Goal: Communication & Community: Answer question/provide support

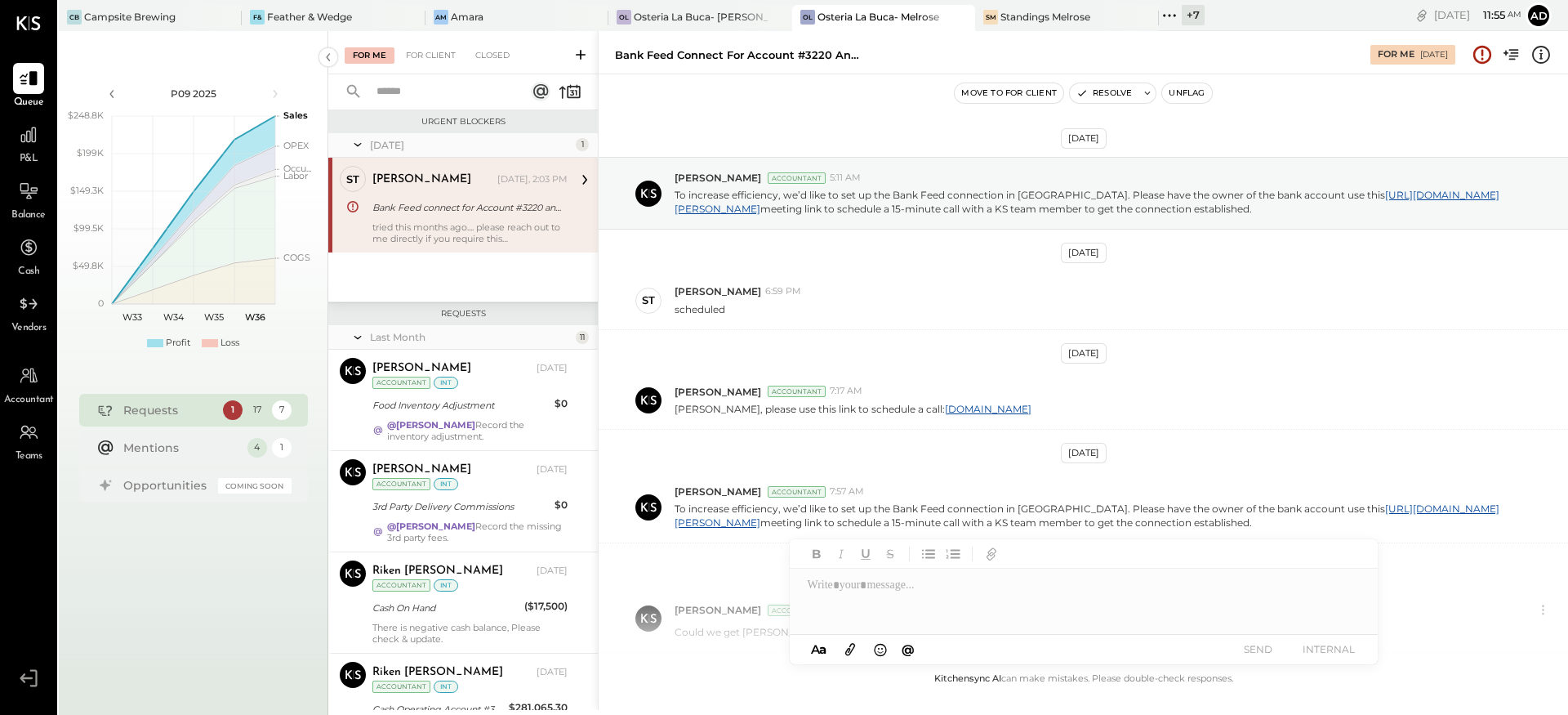
scroll to position [220, 0]
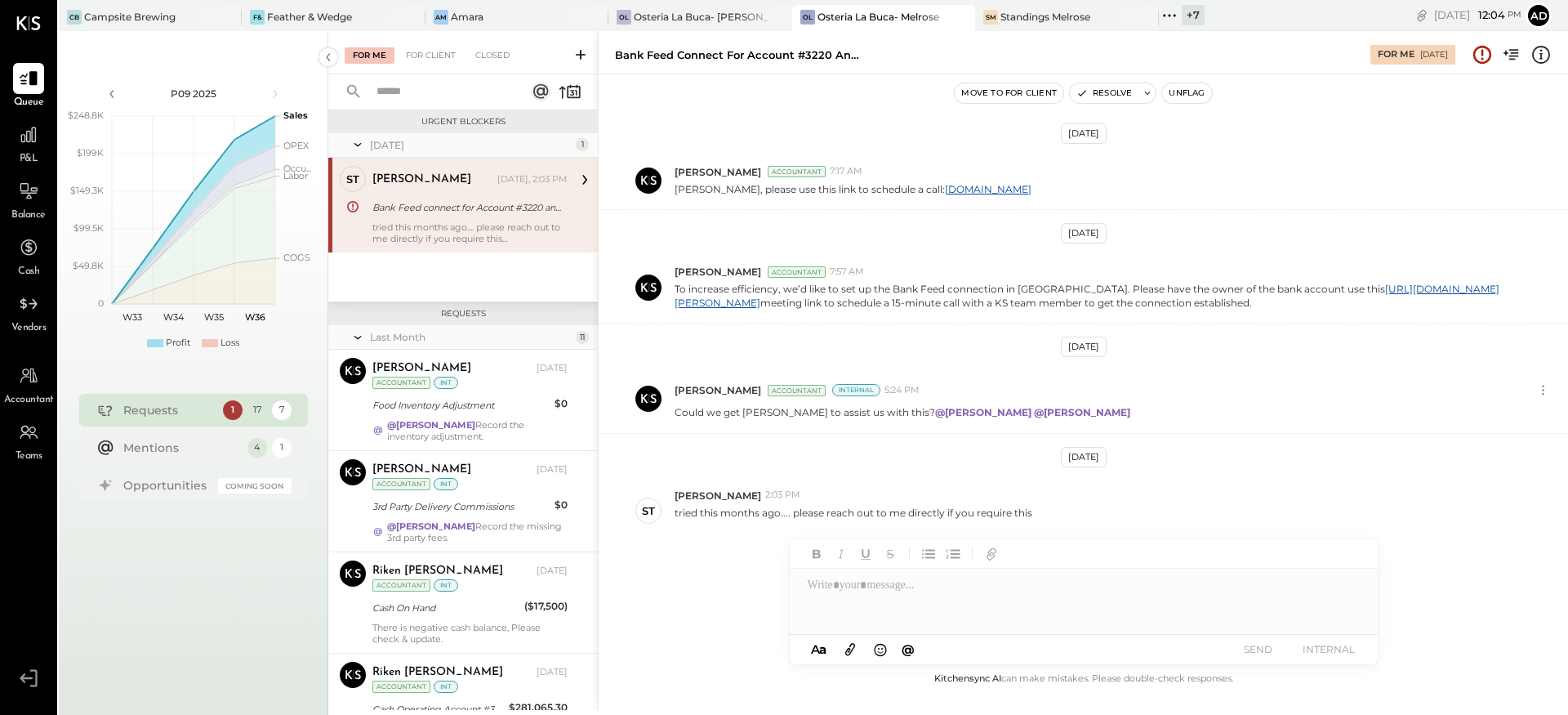
click at [967, 456] on div "May 13th, 2025 Prashant Basva Accountant 5:11 AM To increase efficiency, we’d l…" at bounding box center [1083, 392] width 969 height 553
click at [1119, 90] on button "Resolve" at bounding box center [1104, 93] width 68 height 20
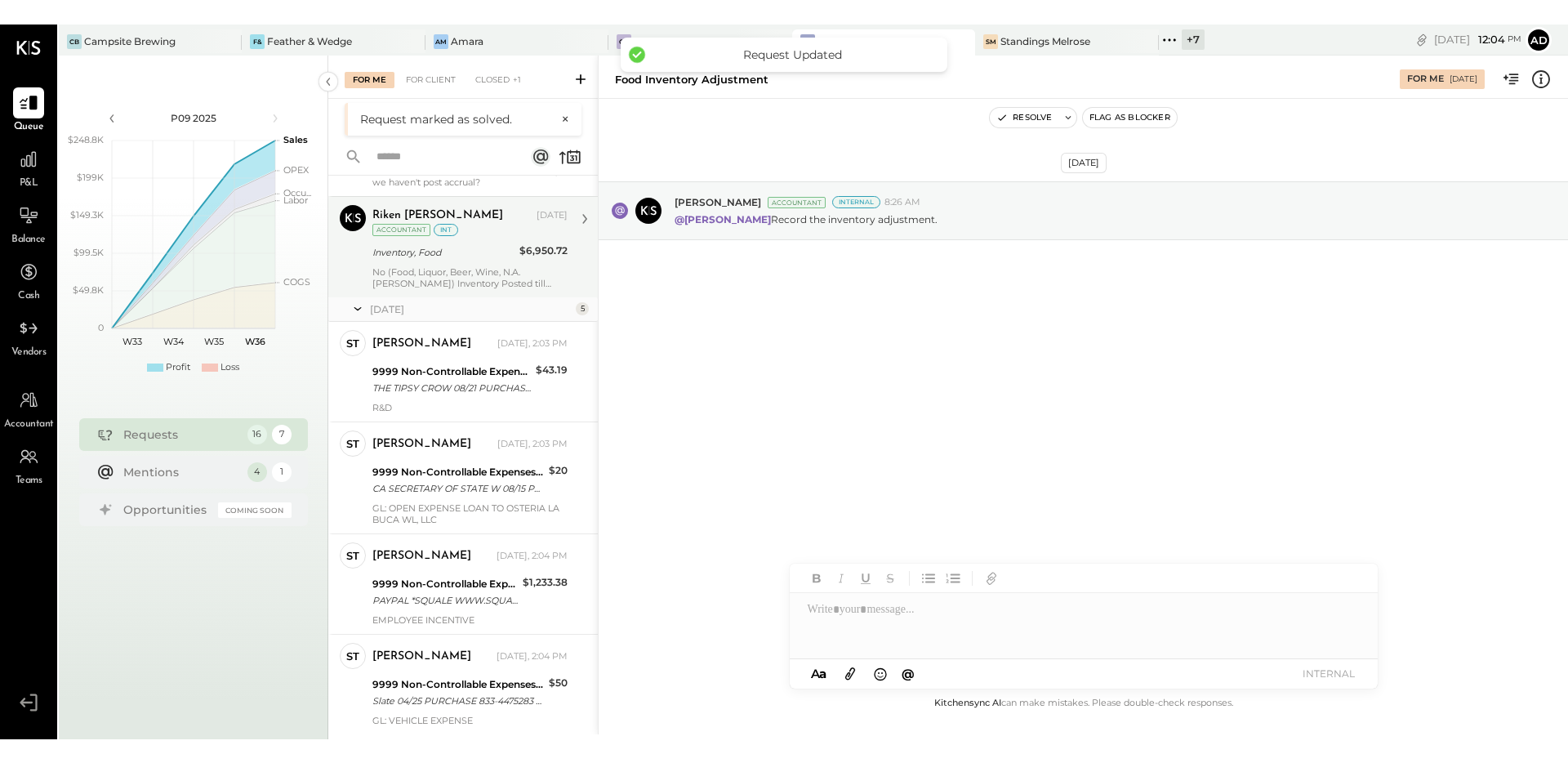
scroll to position [1070, 0]
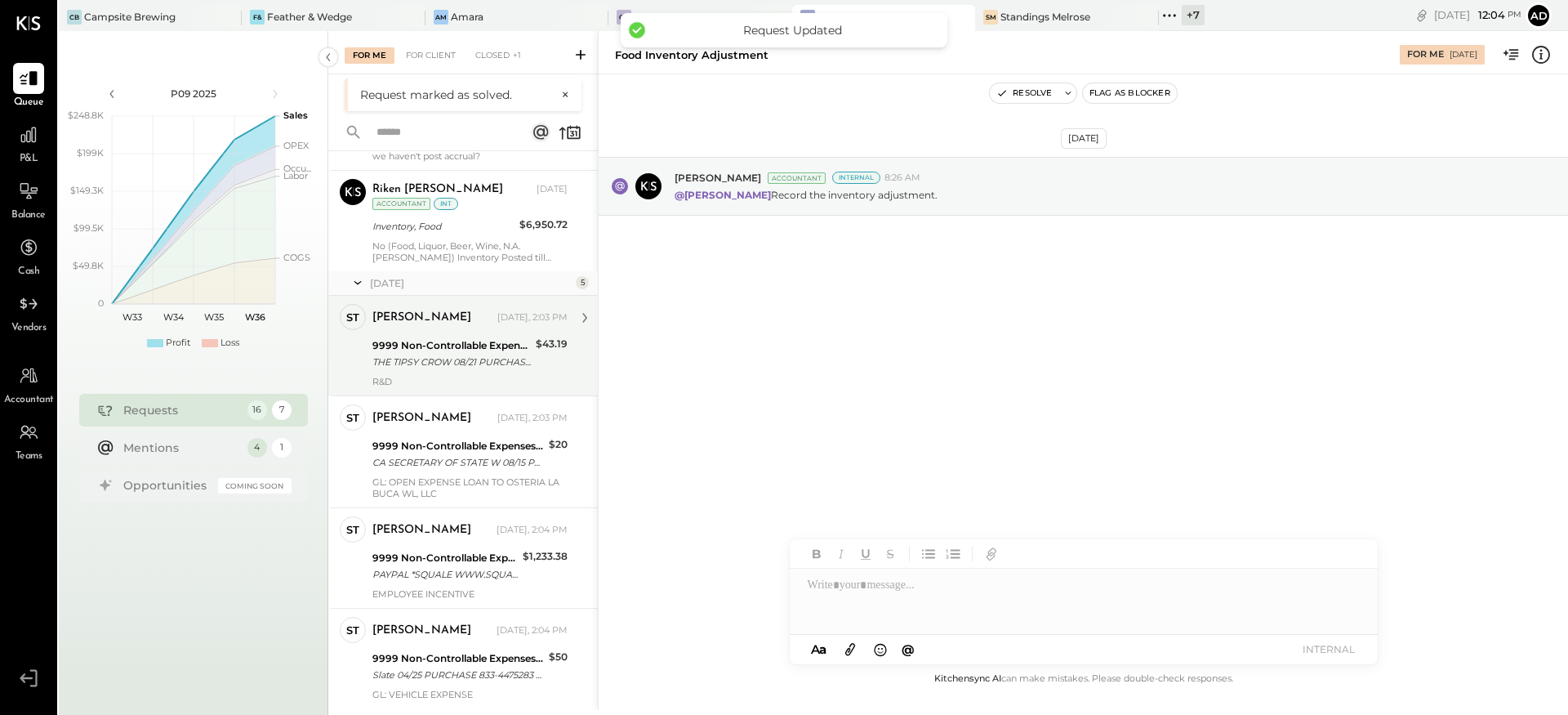
click at [451, 353] on div "9999 Non-Controllable Expenses:Other Income and Expenses:To Be Classified P&L" at bounding box center [451, 345] width 159 height 16
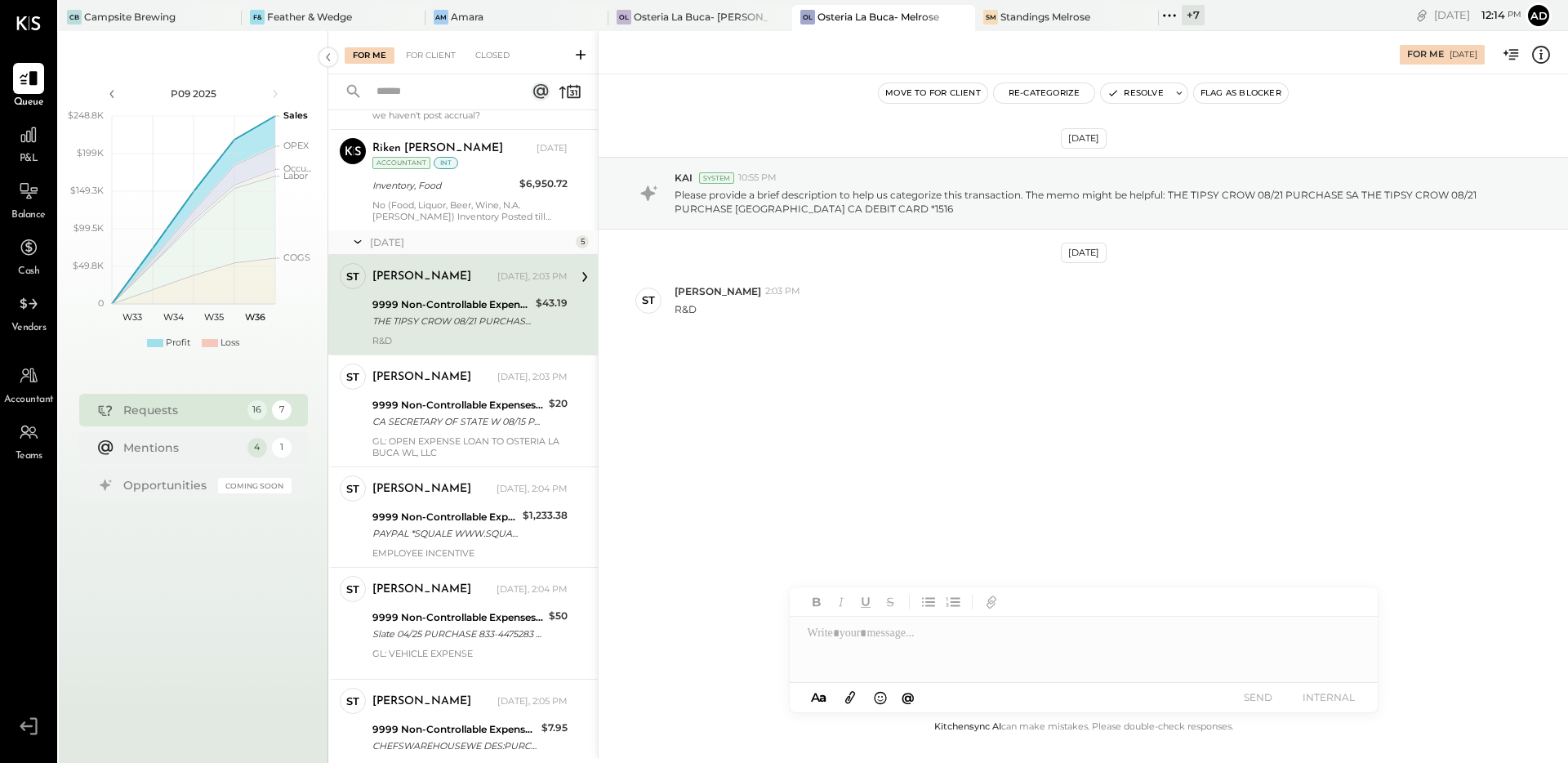
click at [1534, 57] on icon at bounding box center [1541, 54] width 21 height 22
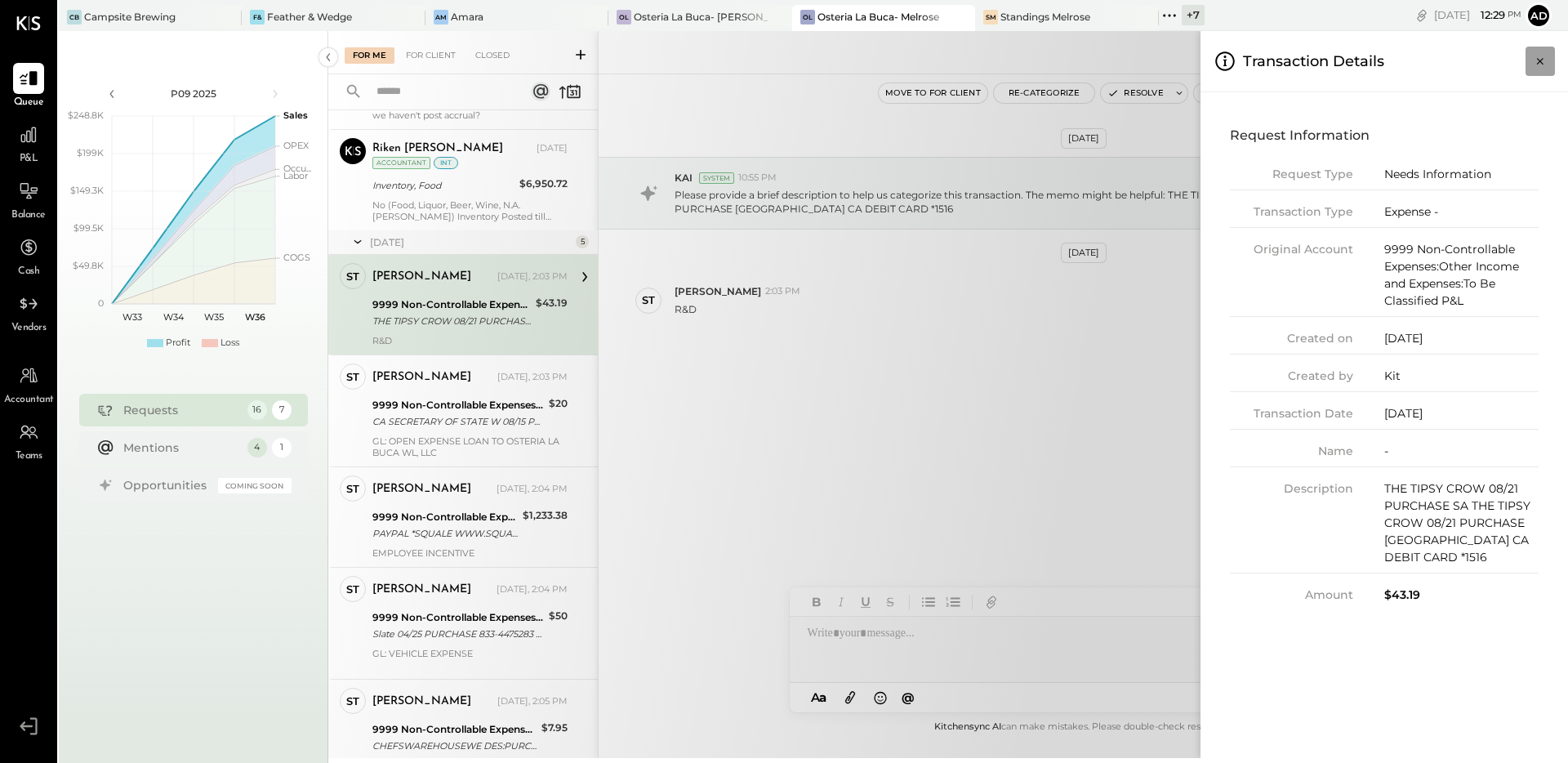
click at [1547, 60] on icon "Close panel" at bounding box center [1539, 61] width 16 height 16
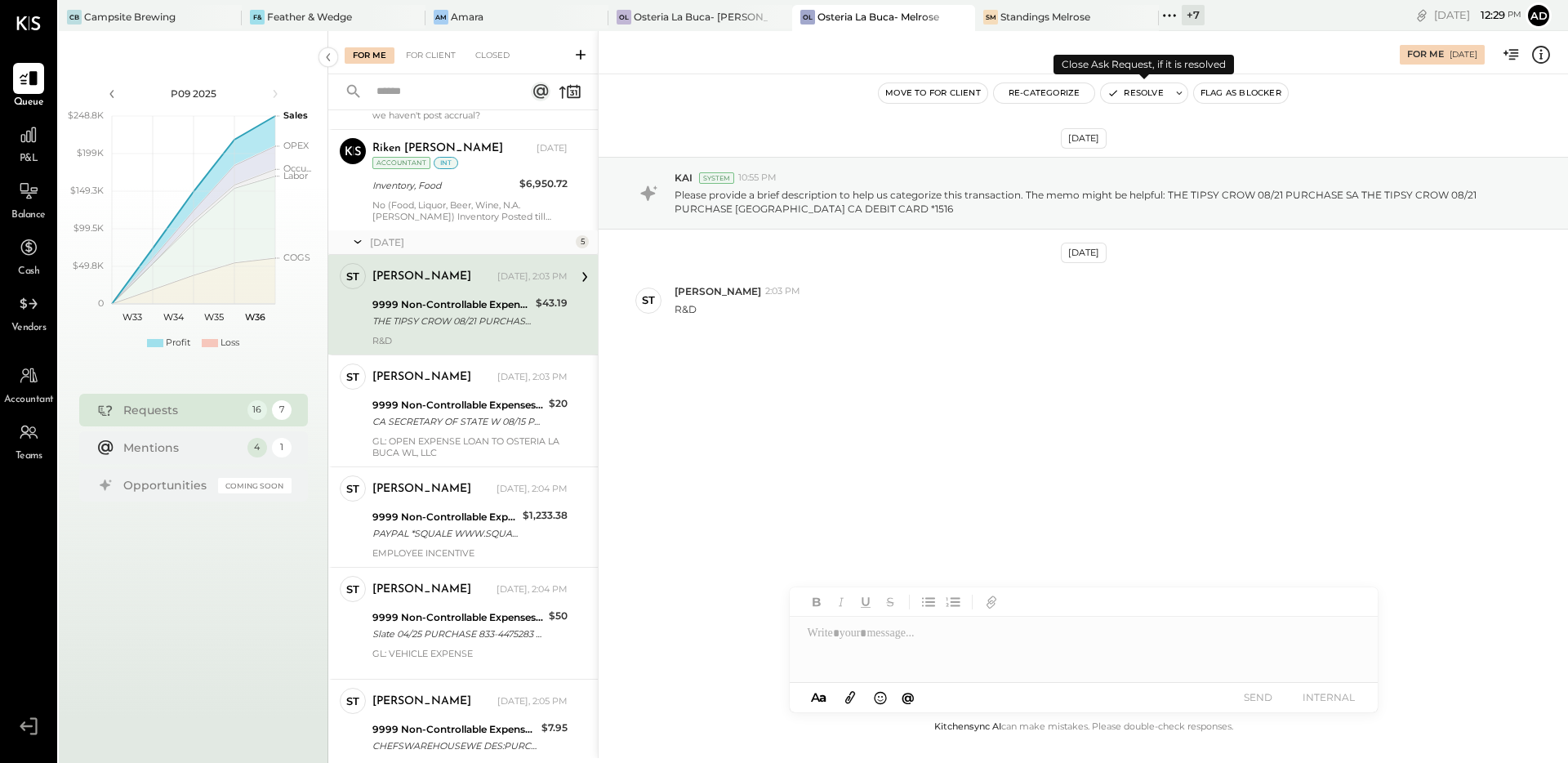
click at [1114, 93] on icon "button" at bounding box center [1113, 94] width 11 height 11
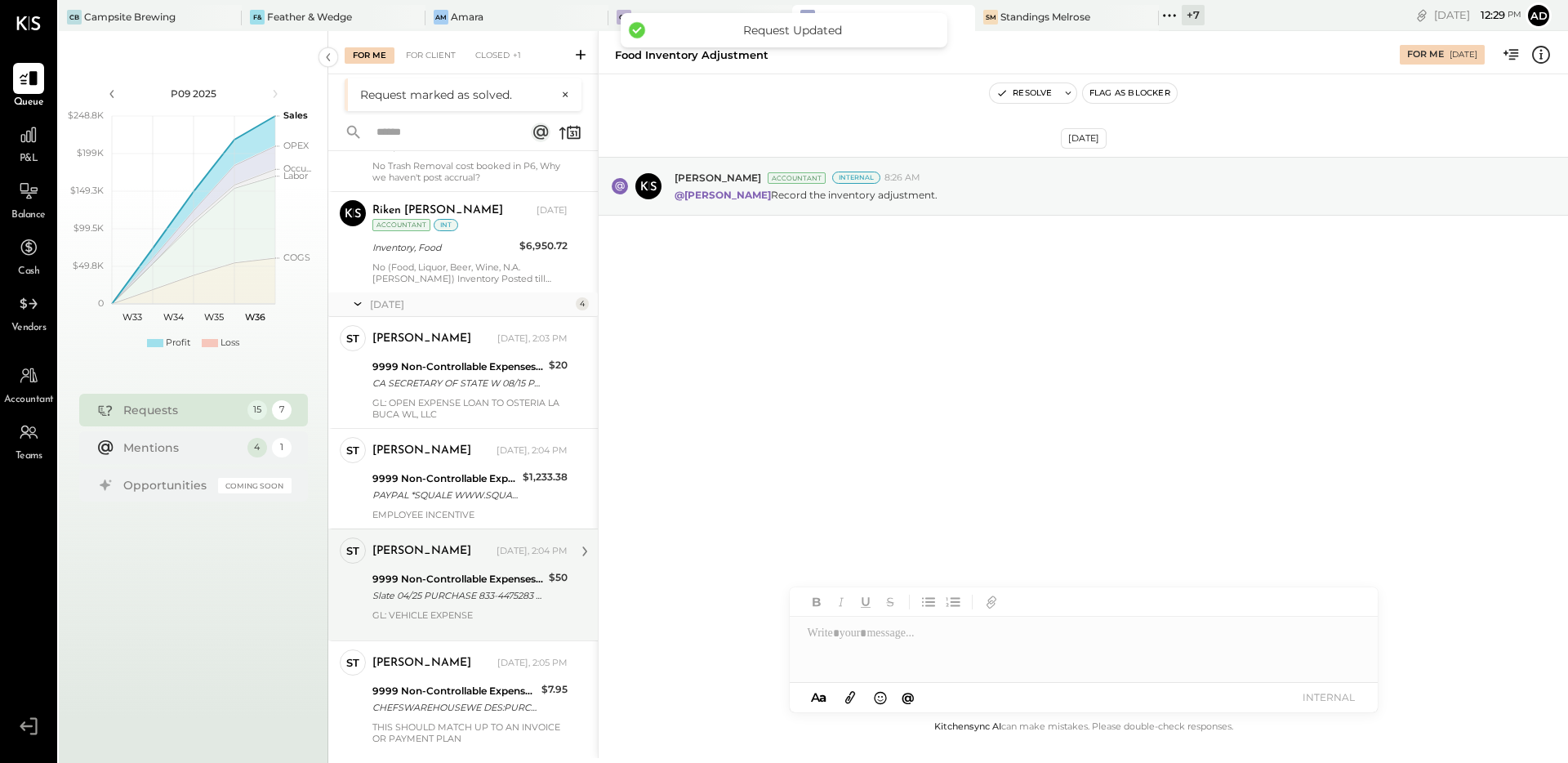
scroll to position [1055, 0]
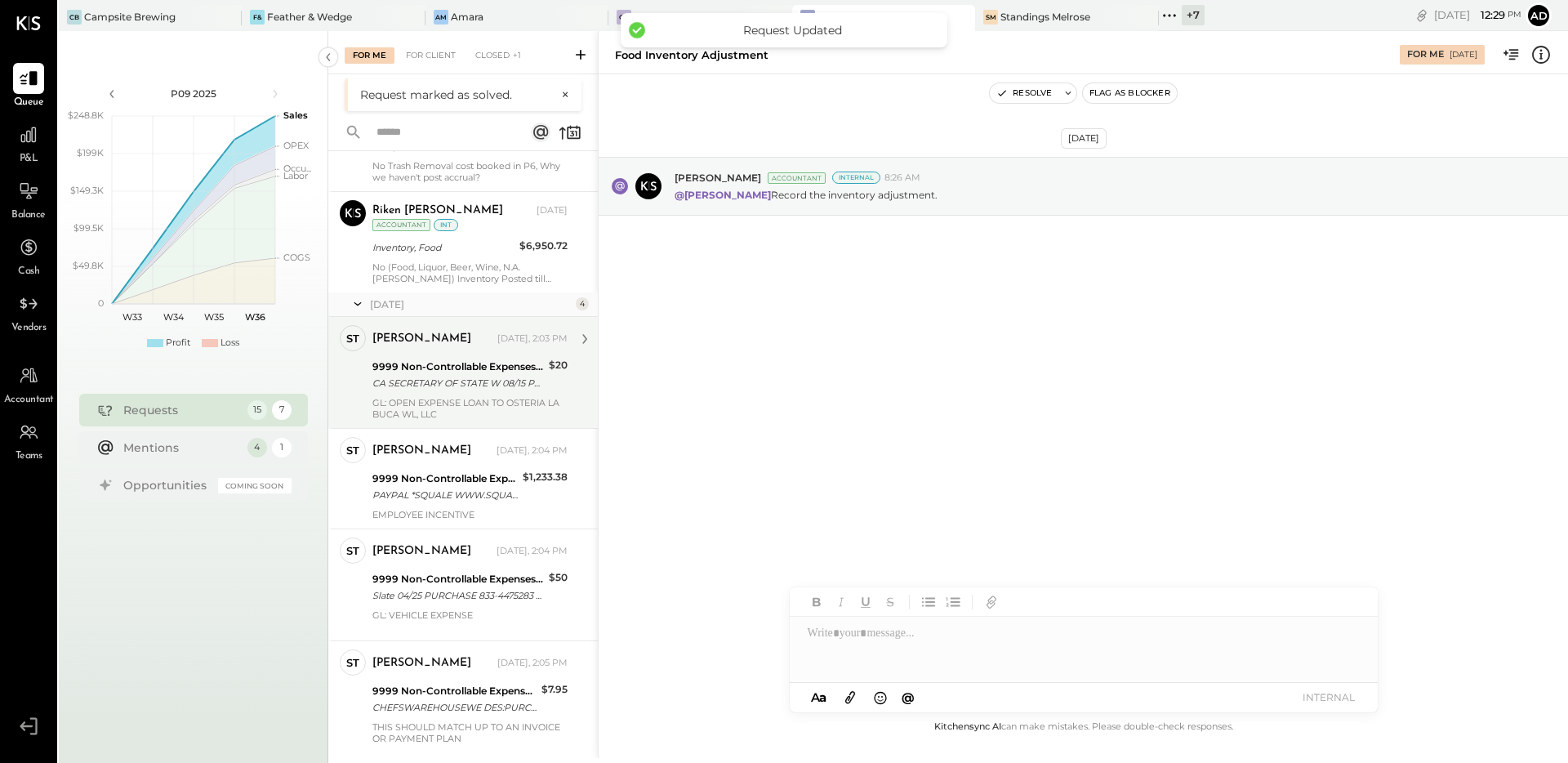
click at [493, 370] on div "9999 Non-Controllable Expenses:Other Income and Expenses:To Be Classified P&L" at bounding box center [458, 367] width 172 height 16
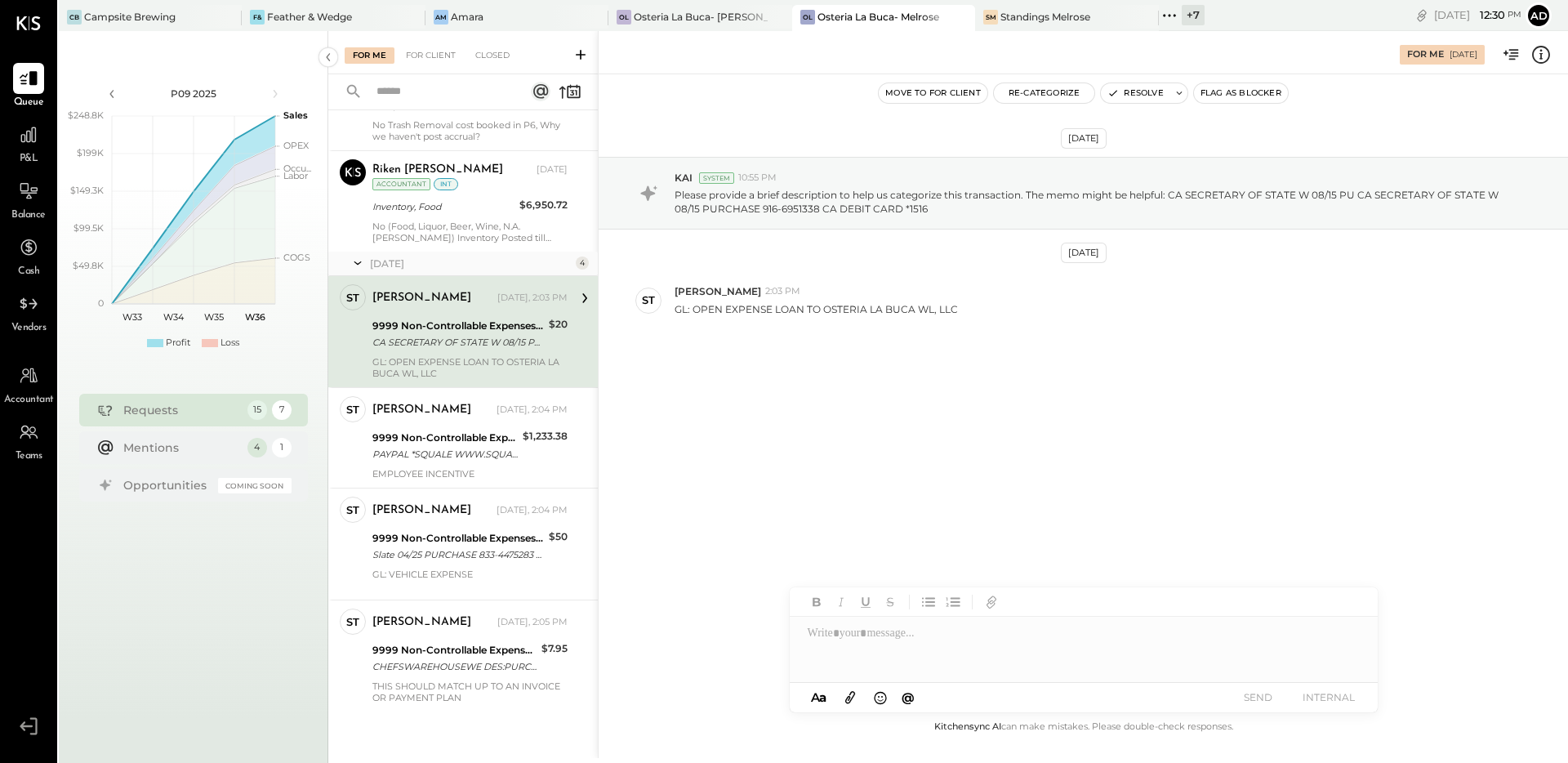
click at [1544, 60] on icon at bounding box center [1541, 54] width 21 height 22
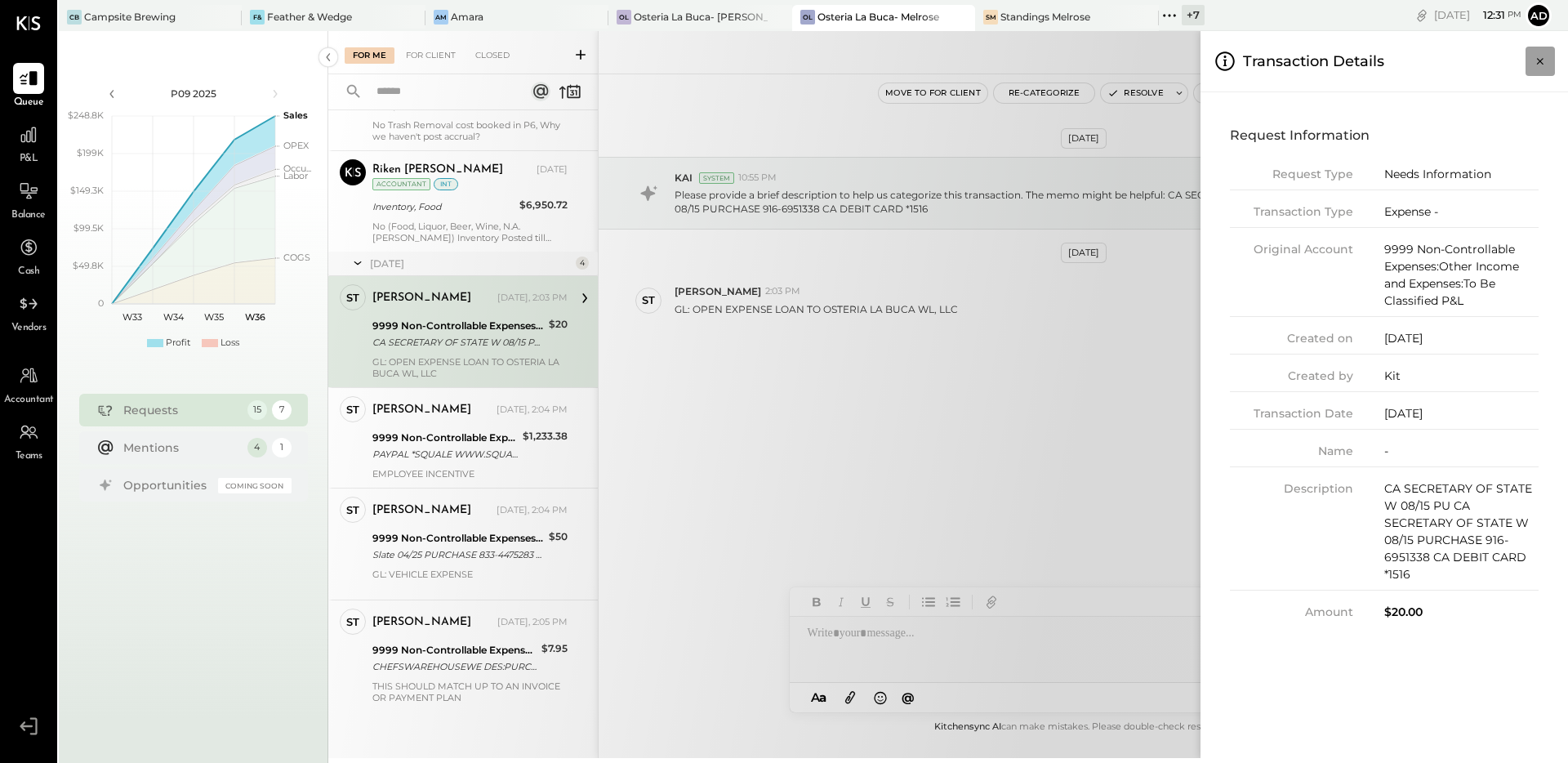
click at [1537, 64] on icon "Close panel" at bounding box center [1540, 61] width 7 height 7
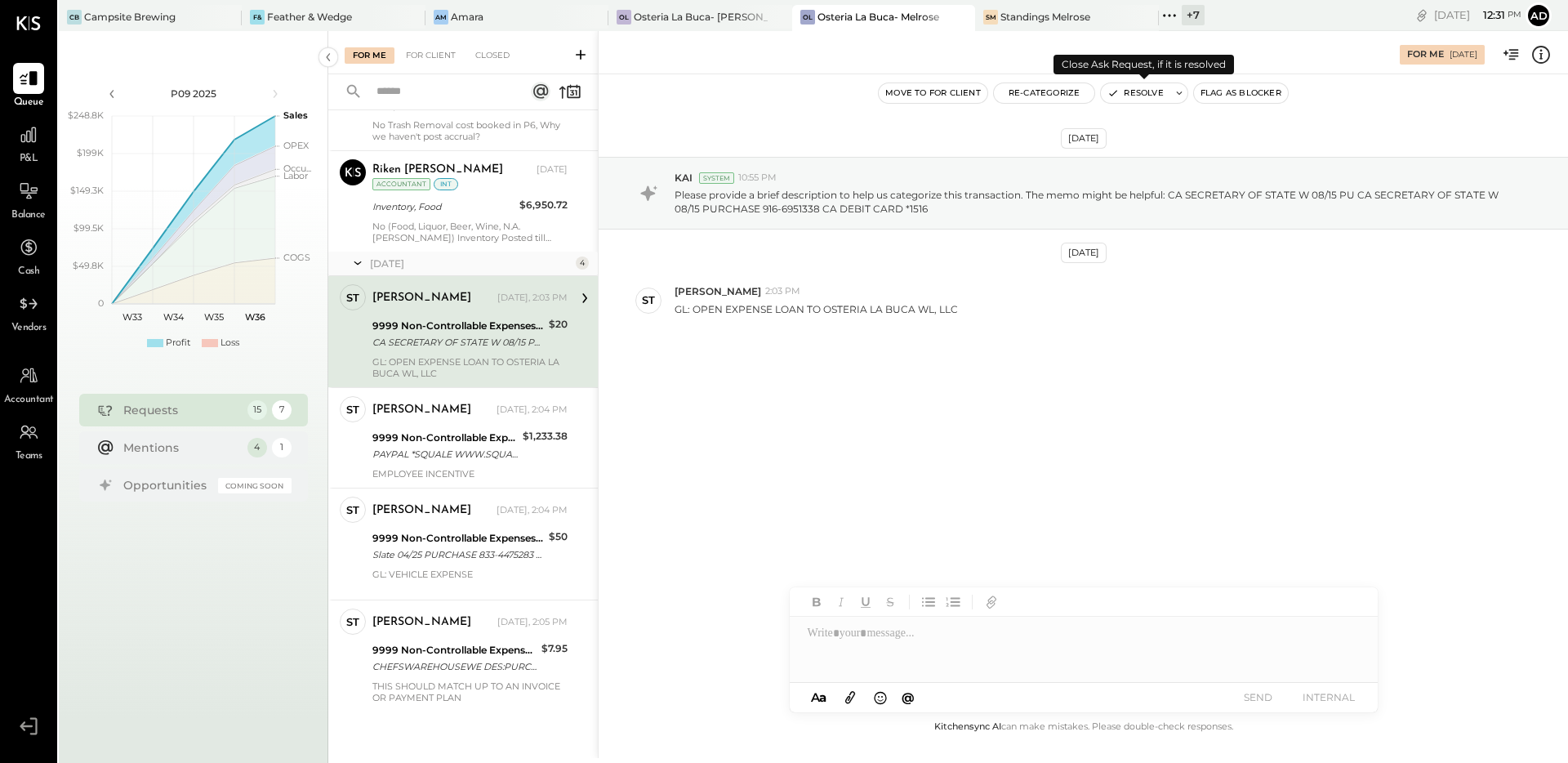
click at [1168, 94] on button "Resolve" at bounding box center [1134, 93] width 68 height 20
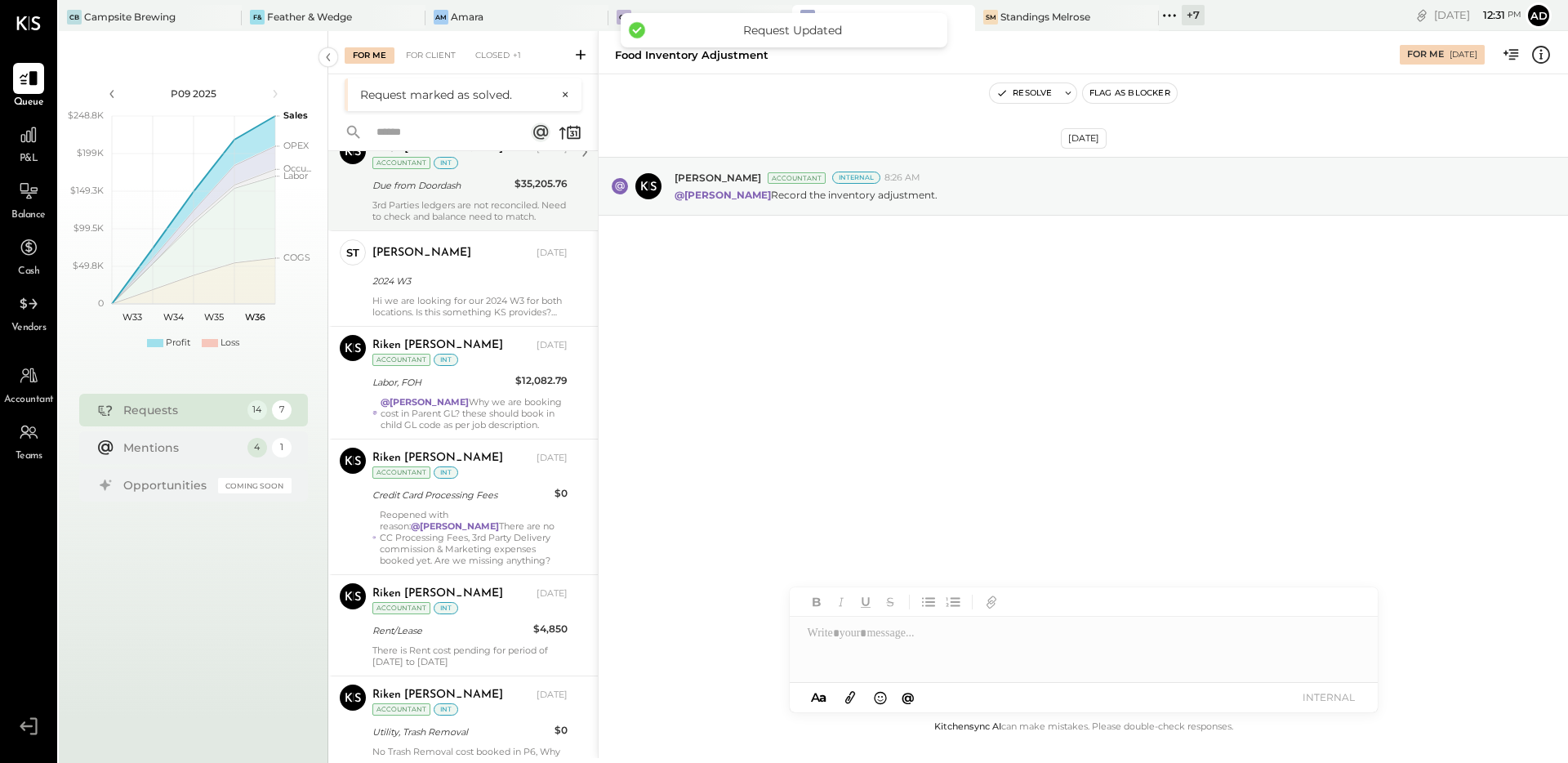
scroll to position [948, 0]
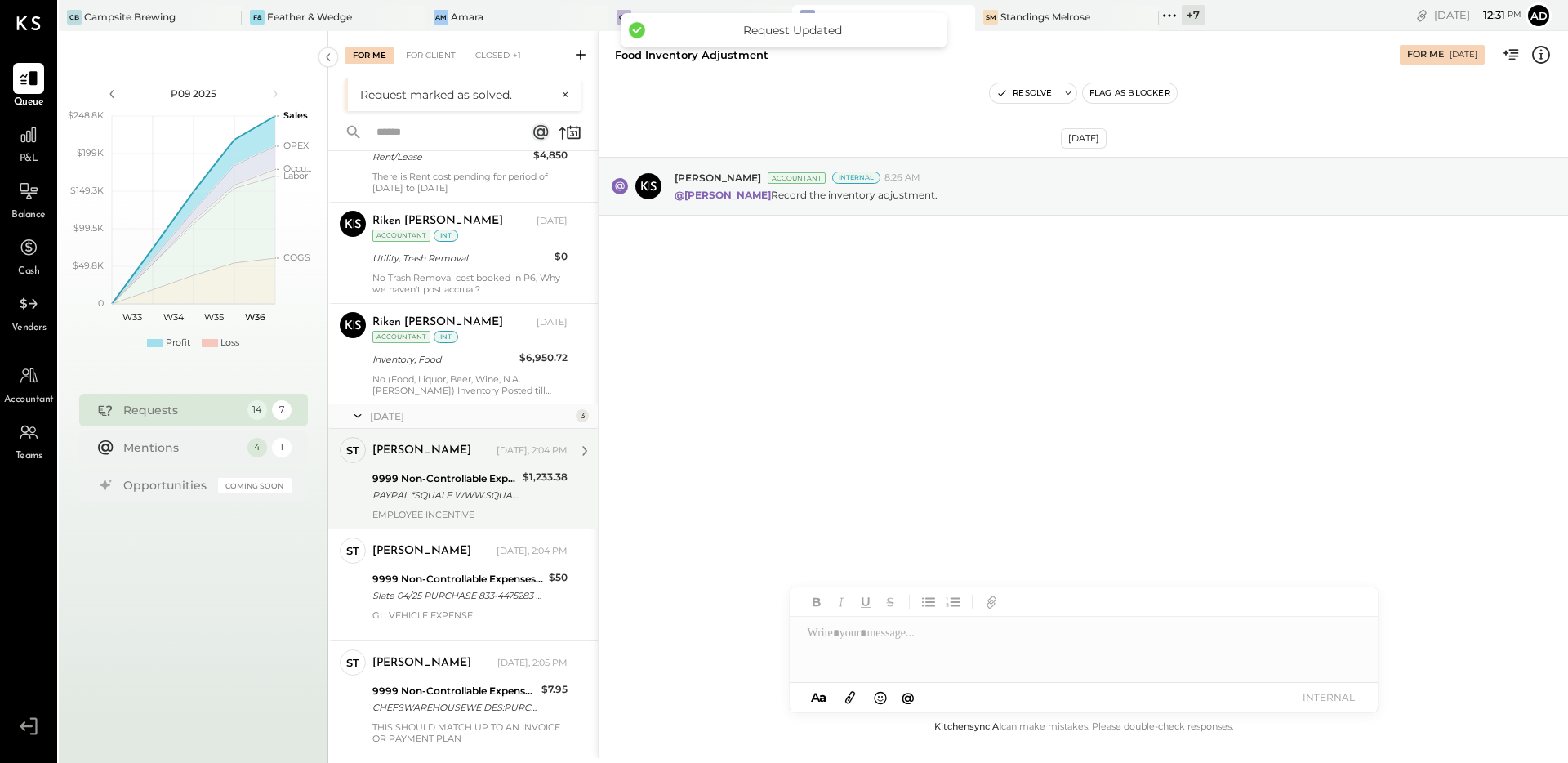
click at [392, 497] on div "PAYPAL *SQUALE WWW.SQUA 07/07 PU PAYPAL *SQUALE WWW.SQUA 07/07 PURCHASE 9120870…" at bounding box center [445, 495] width 146 height 16
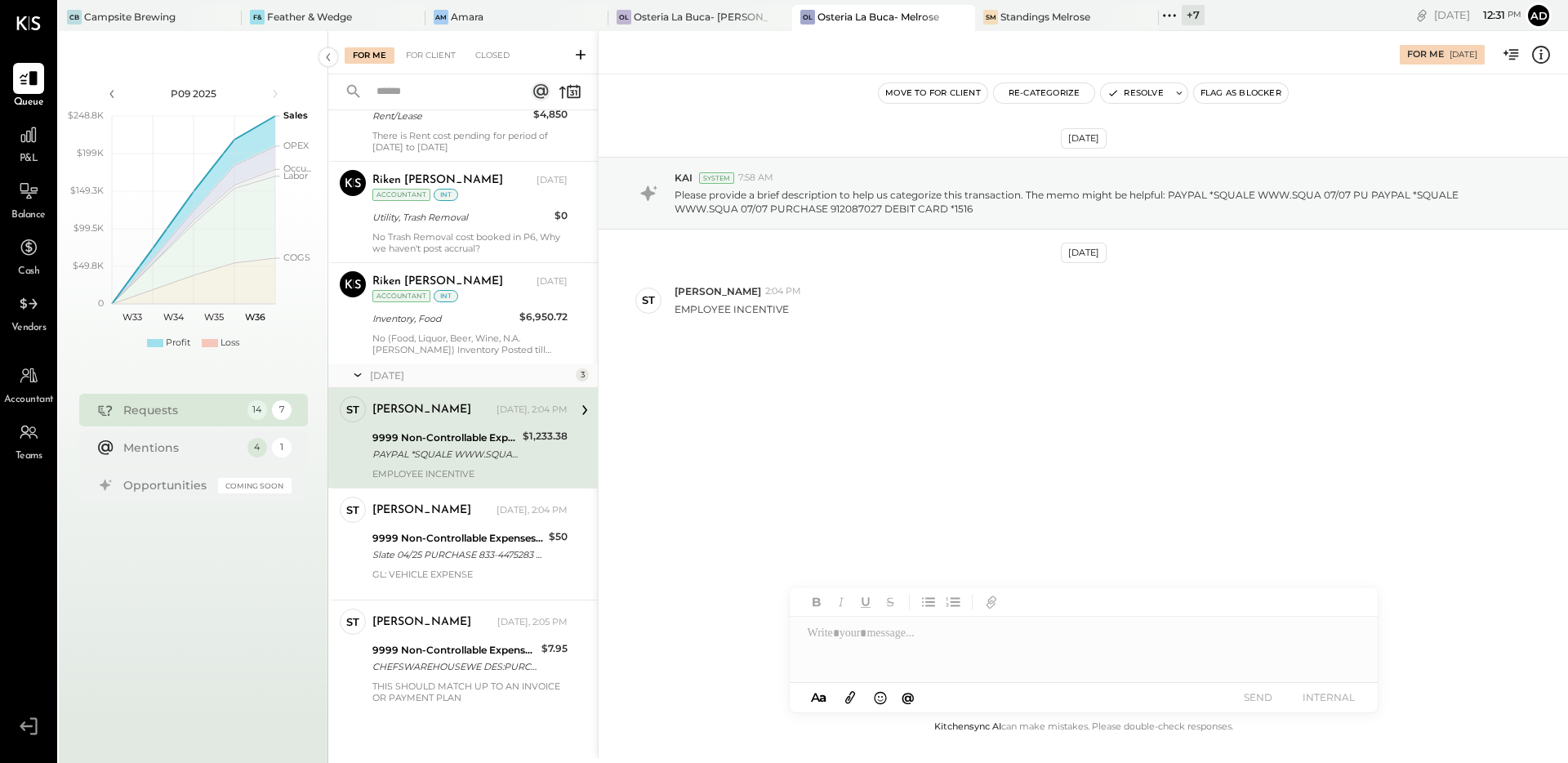
click at [1033, 472] on div "Jul 29th, 2025 KAI System 7:58 AM Please provide a brief description to help us…" at bounding box center [1083, 396] width 969 height 643
click at [1130, 96] on button "Resolve" at bounding box center [1134, 93] width 68 height 20
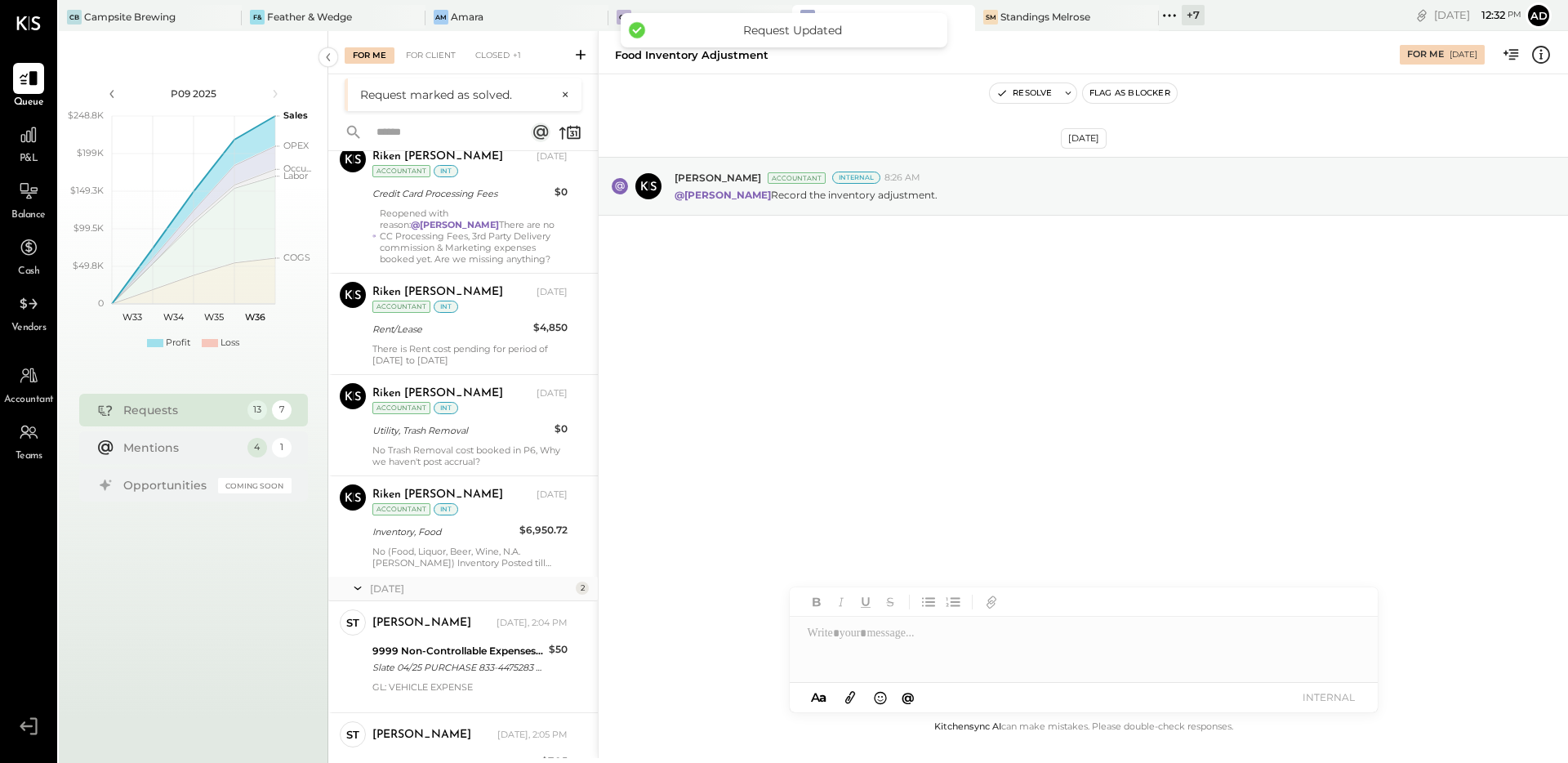
scroll to position [847, 0]
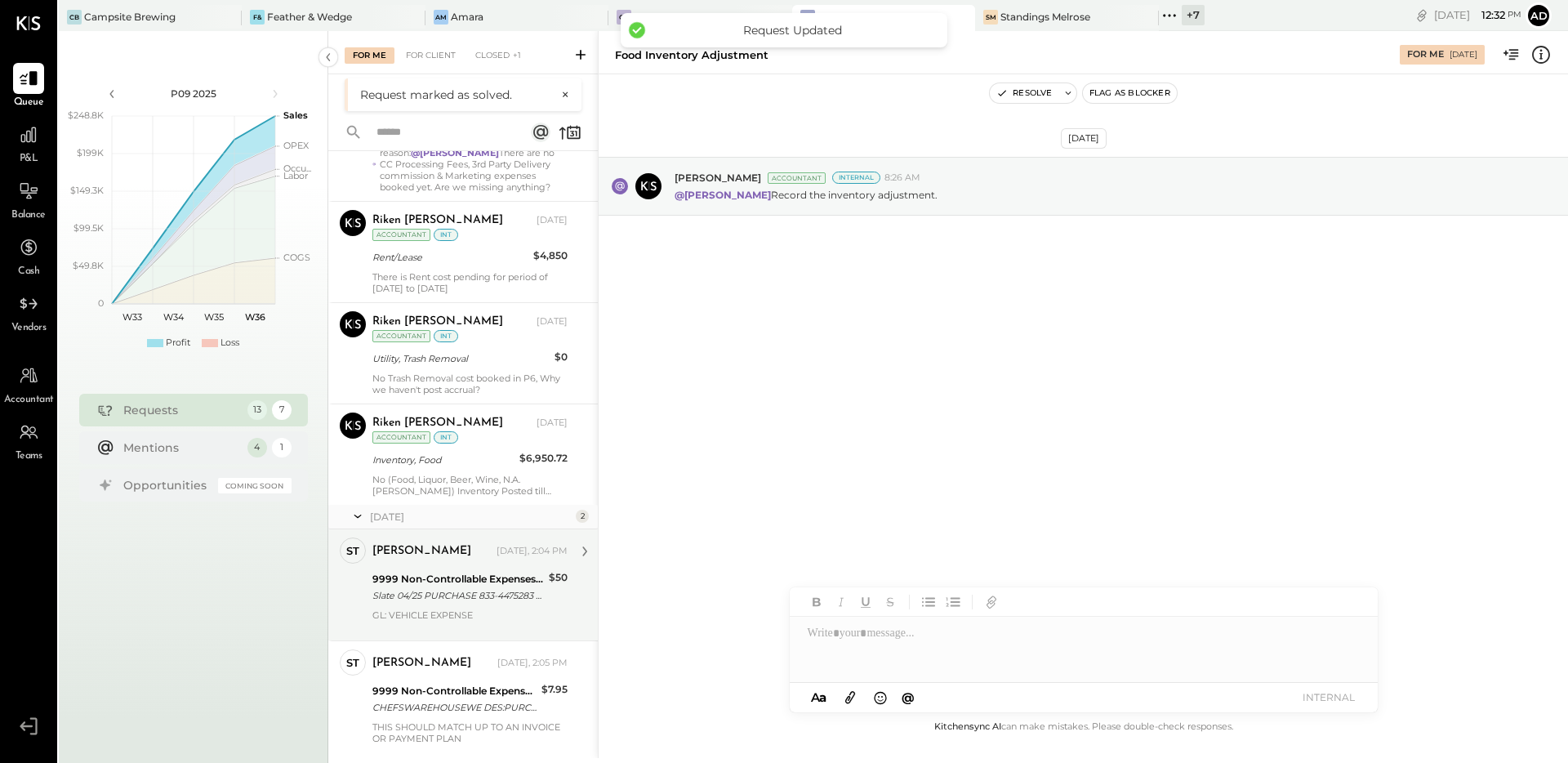
click at [411, 595] on div "Slate 04/25 PURCHASE 833-4475283 Slate 04/25 PURCHASE 833-4475283 MI DEBIT CARD…" at bounding box center [458, 595] width 172 height 16
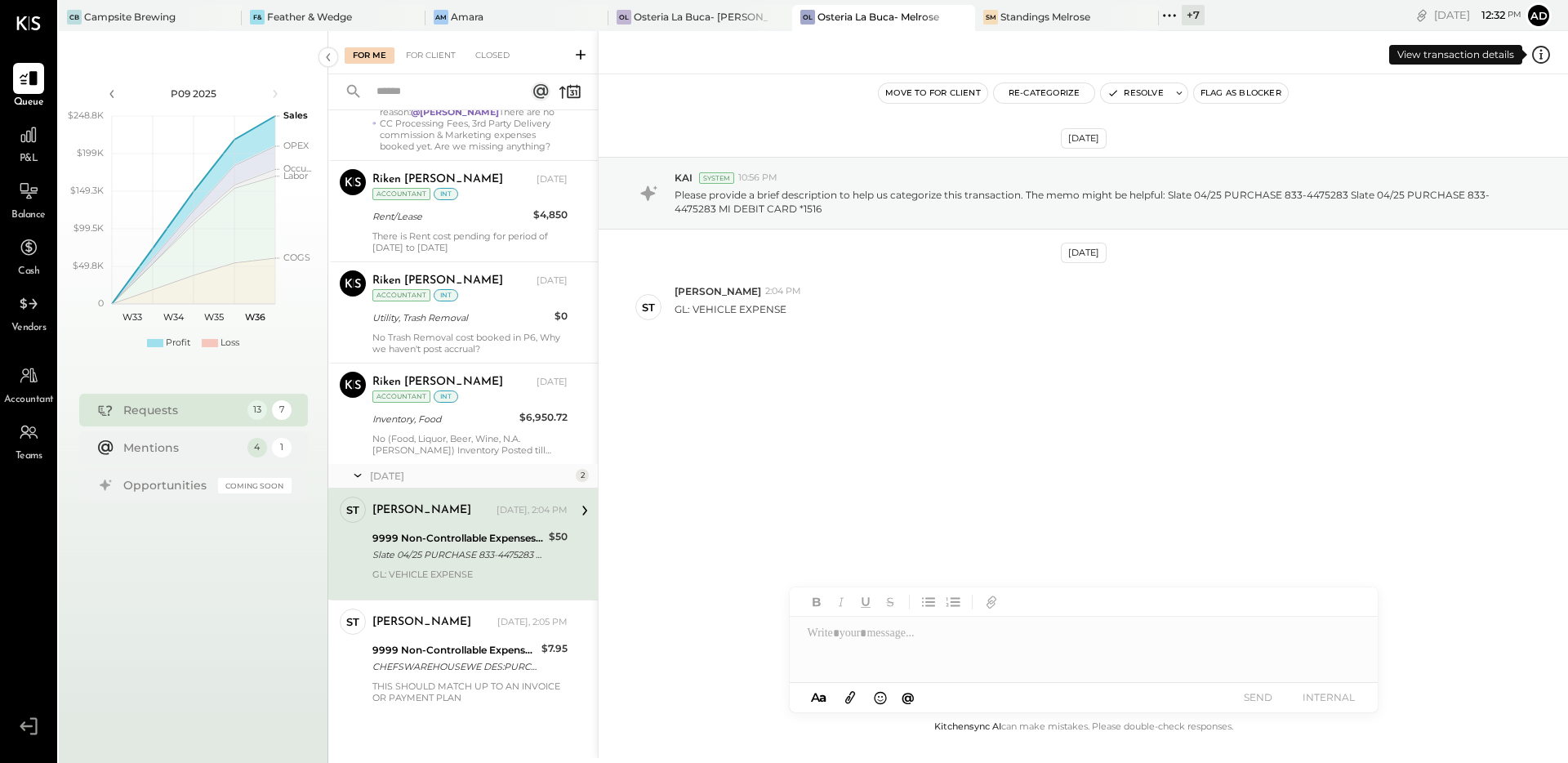
click at [1539, 59] on icon at bounding box center [1541, 54] width 21 height 22
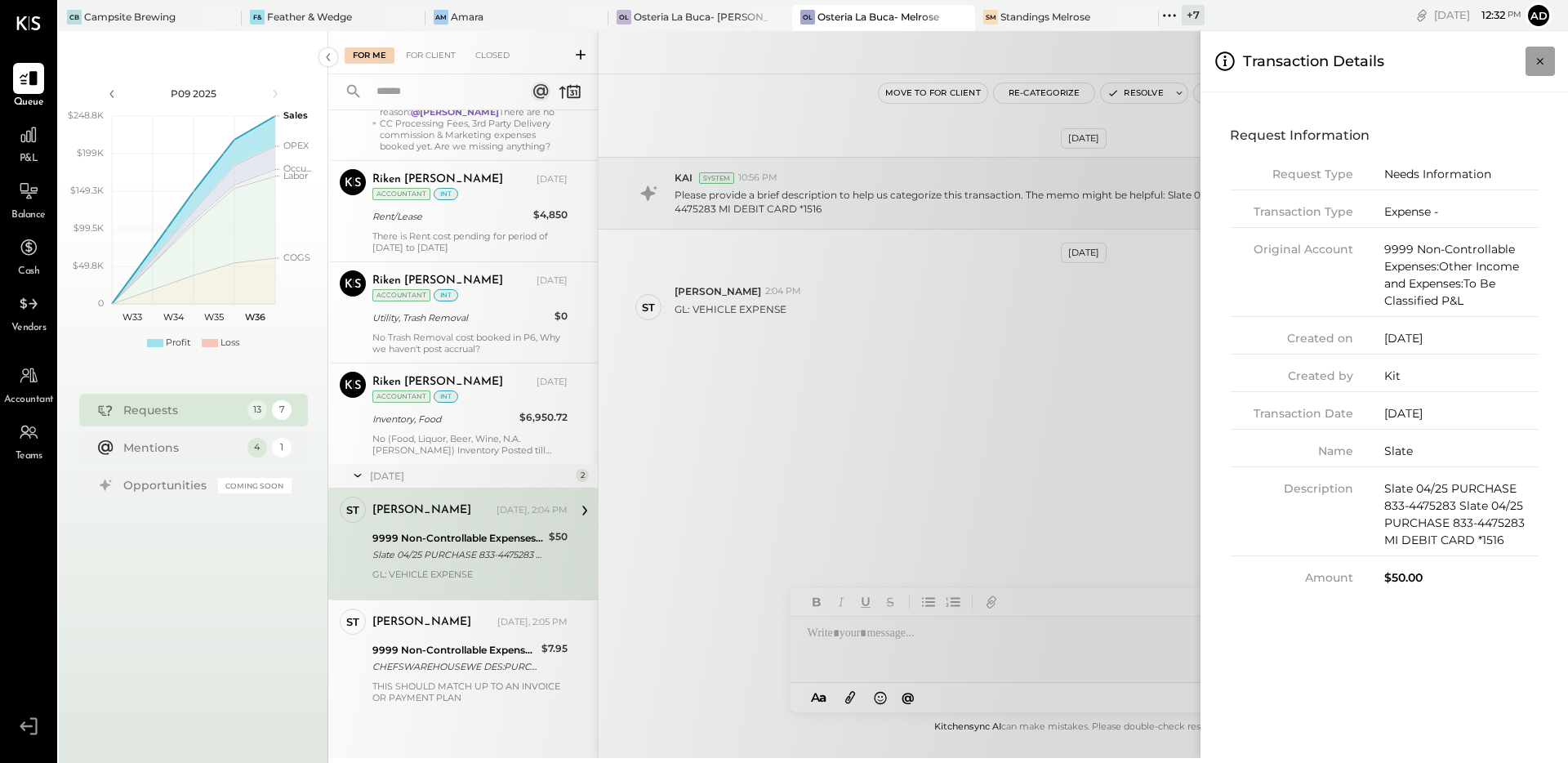
click at [1532, 64] on icon "Close panel" at bounding box center [1539, 61] width 16 height 16
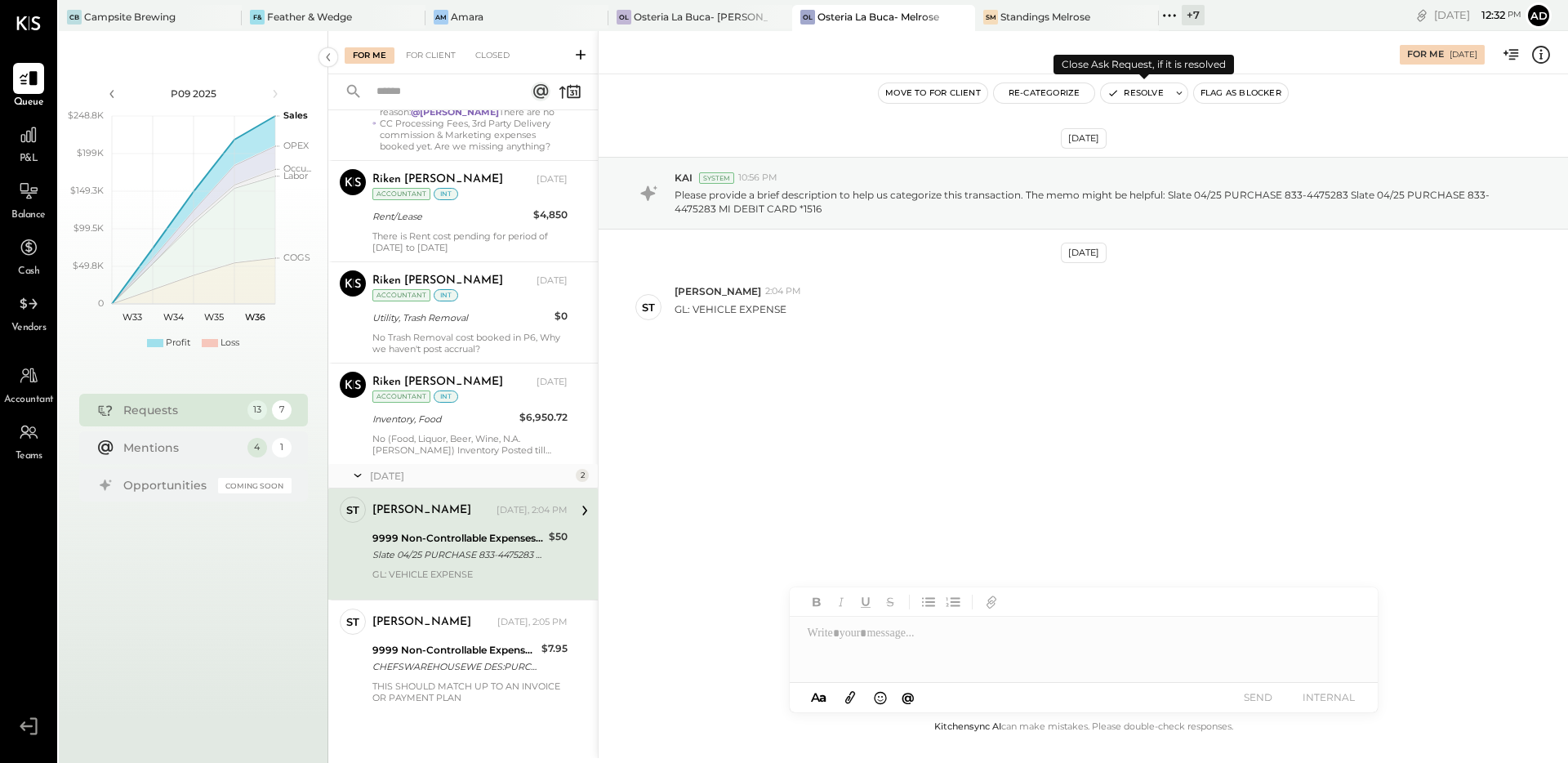
click at [1143, 100] on button "Resolve" at bounding box center [1134, 93] width 68 height 20
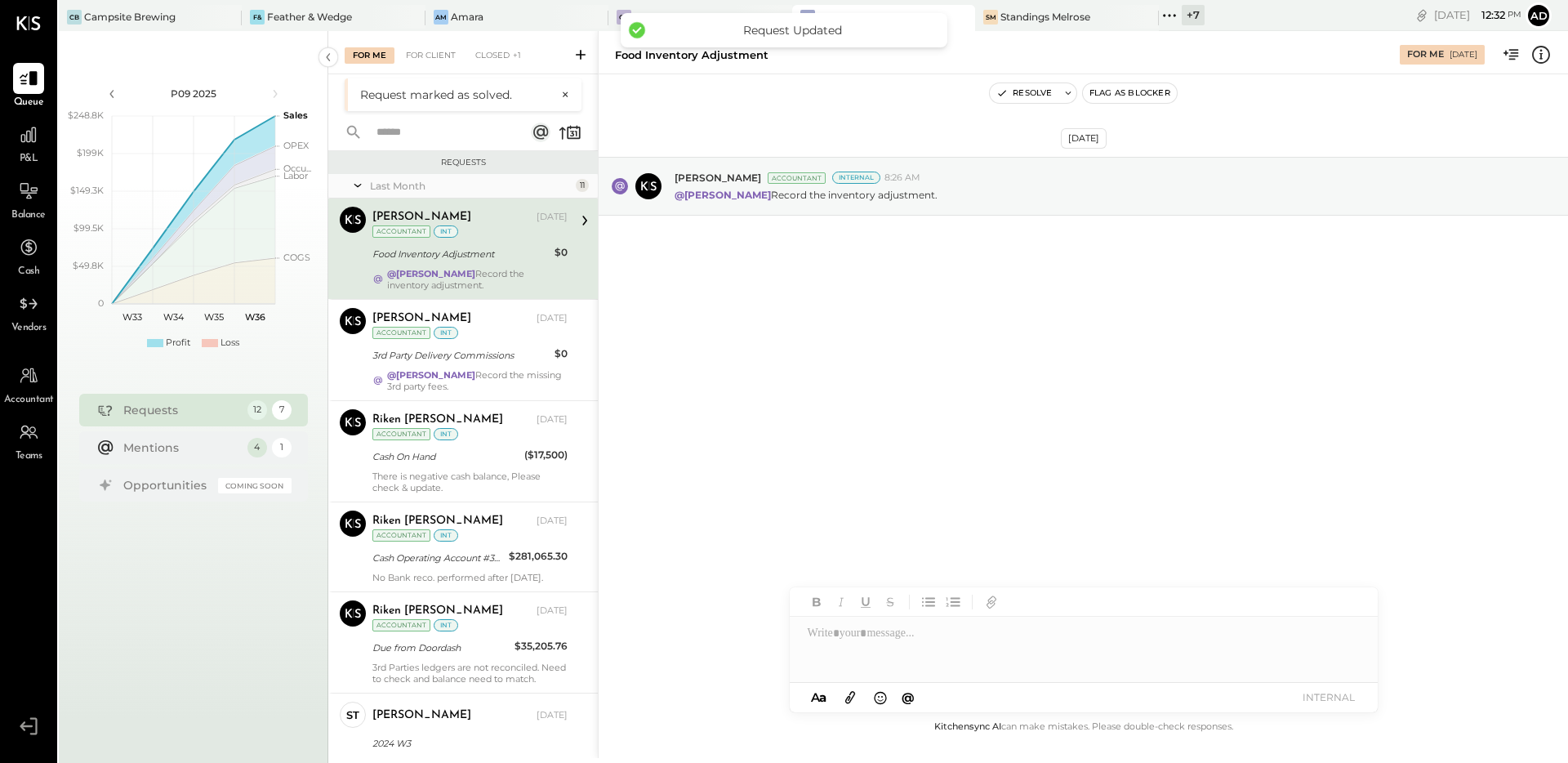
scroll to position [735, 0]
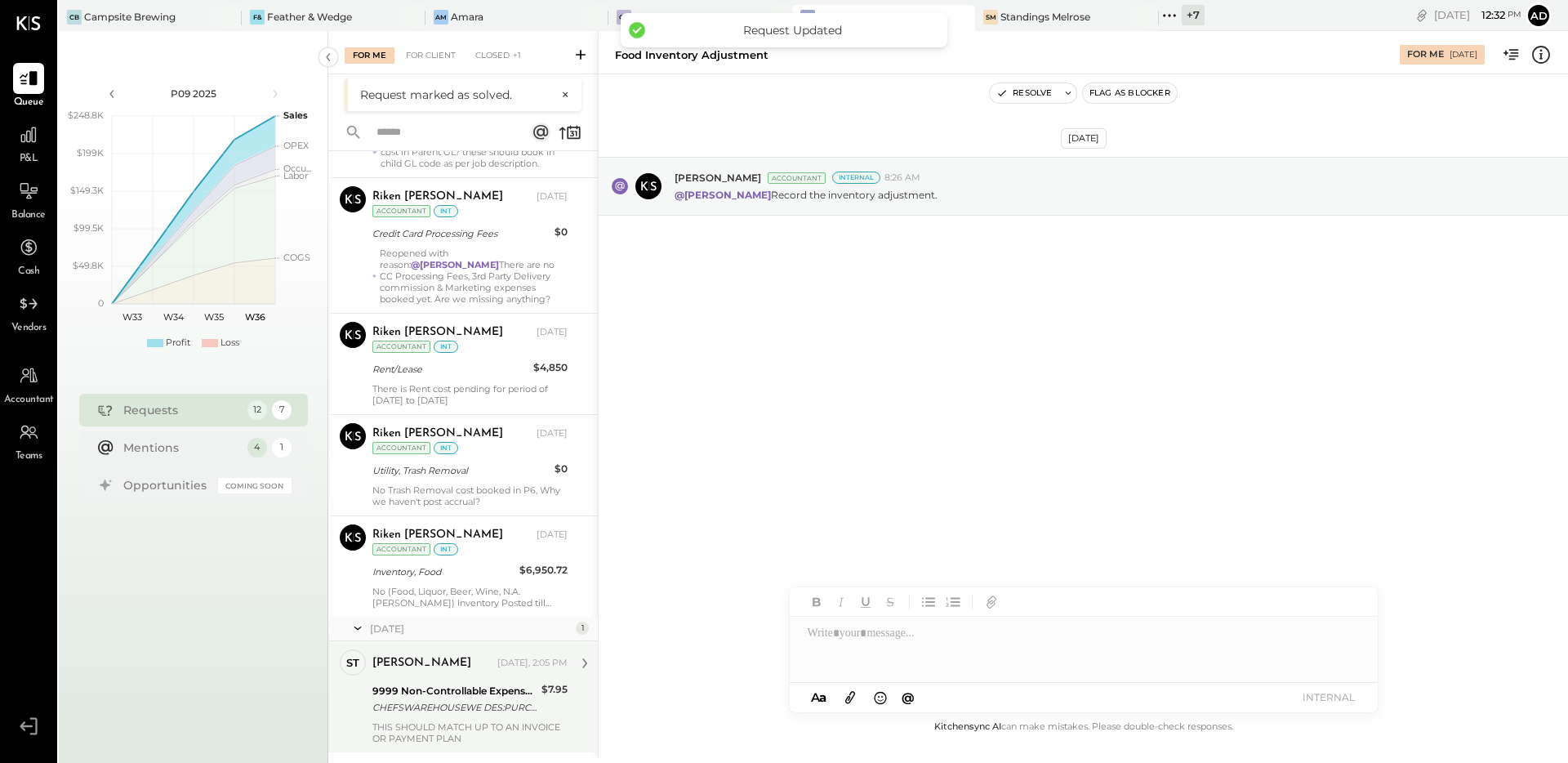
click at [437, 669] on div "[PERSON_NAME]" at bounding box center [433, 663] width 121 height 16
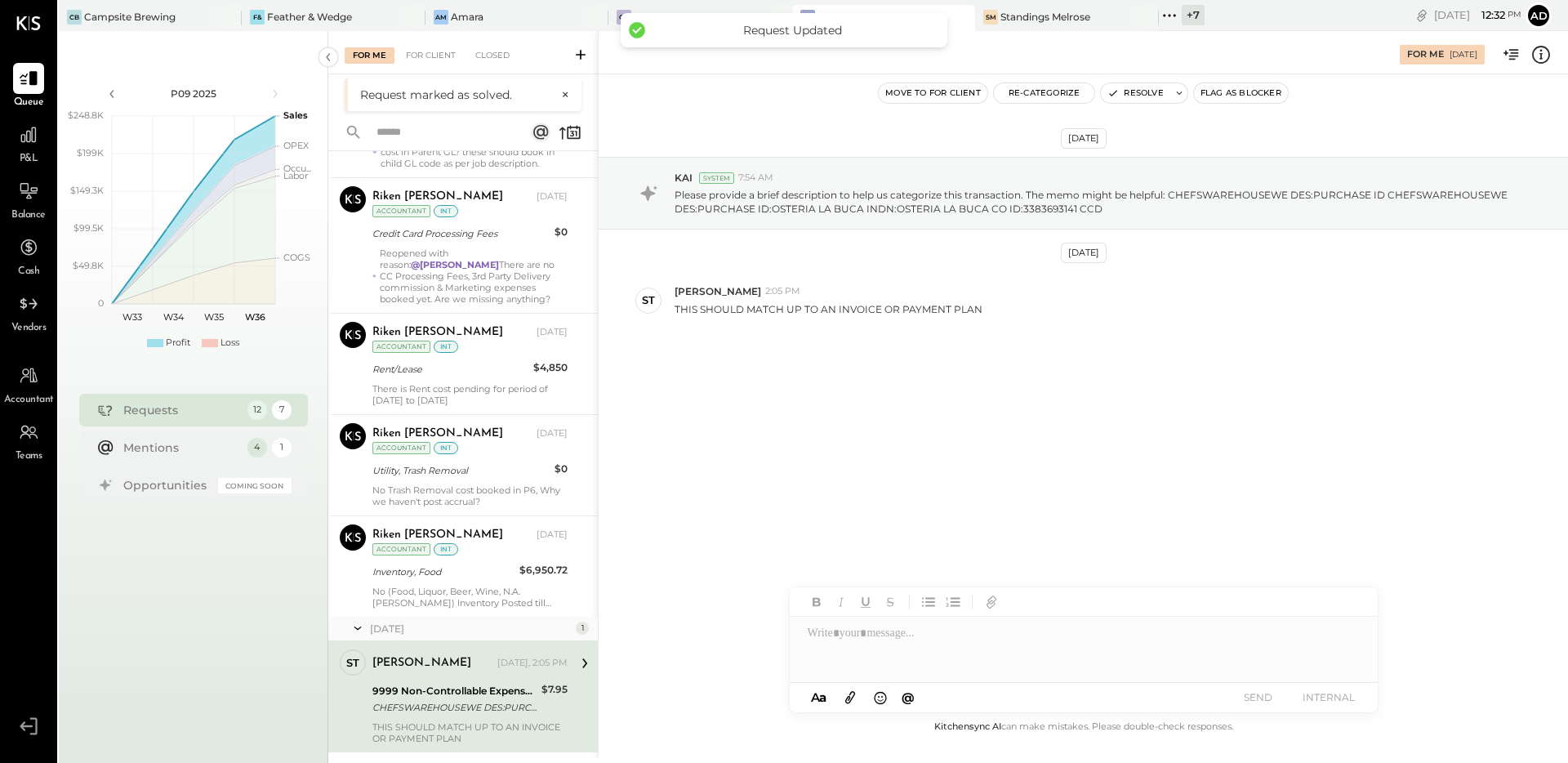
click at [917, 402] on div "May 16th, 2025 KAI System 7:54 AM Please provide a brief description to help us…" at bounding box center [1083, 283] width 969 height 337
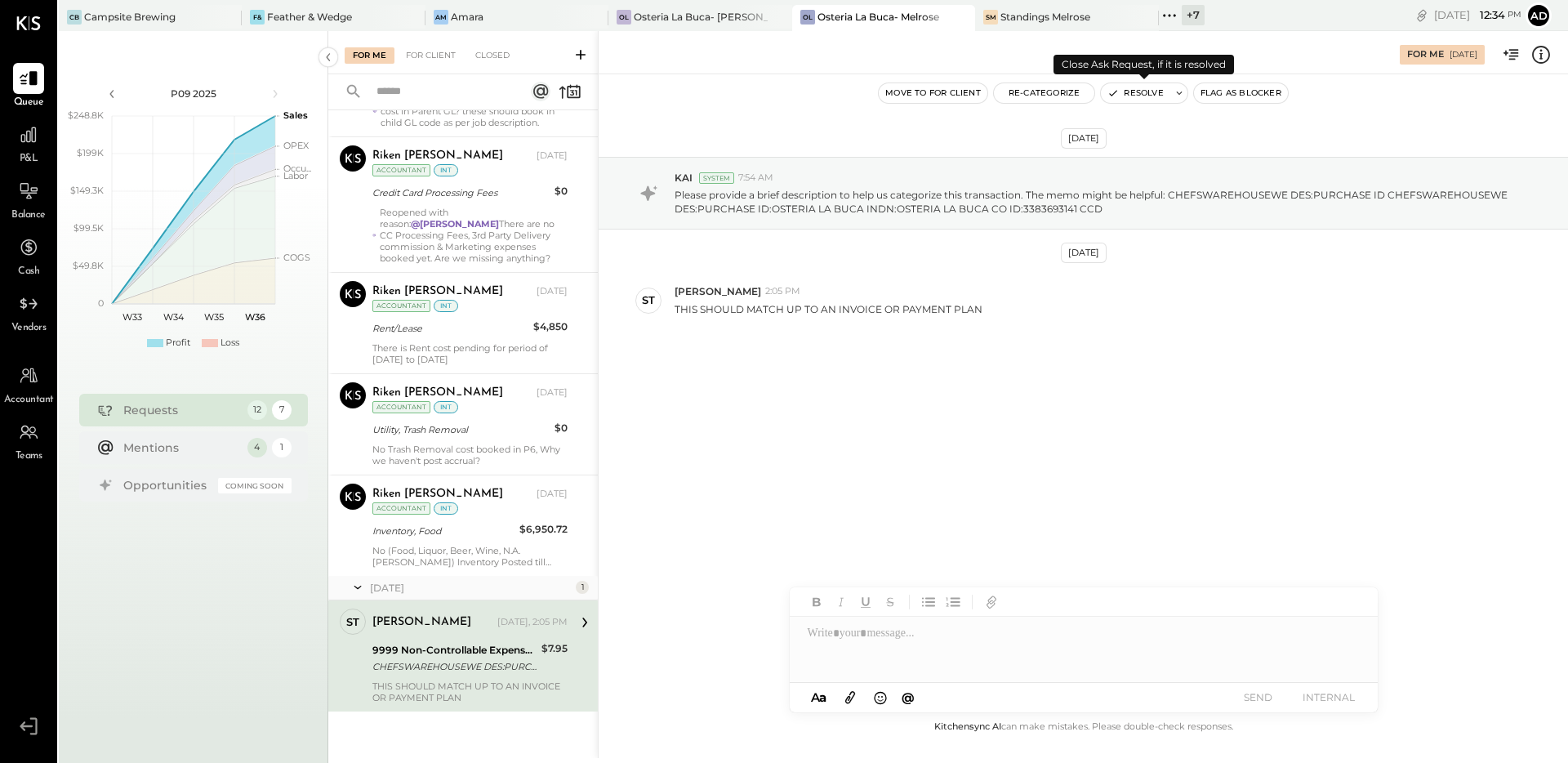
click at [1133, 96] on button "Resolve" at bounding box center [1134, 93] width 68 height 20
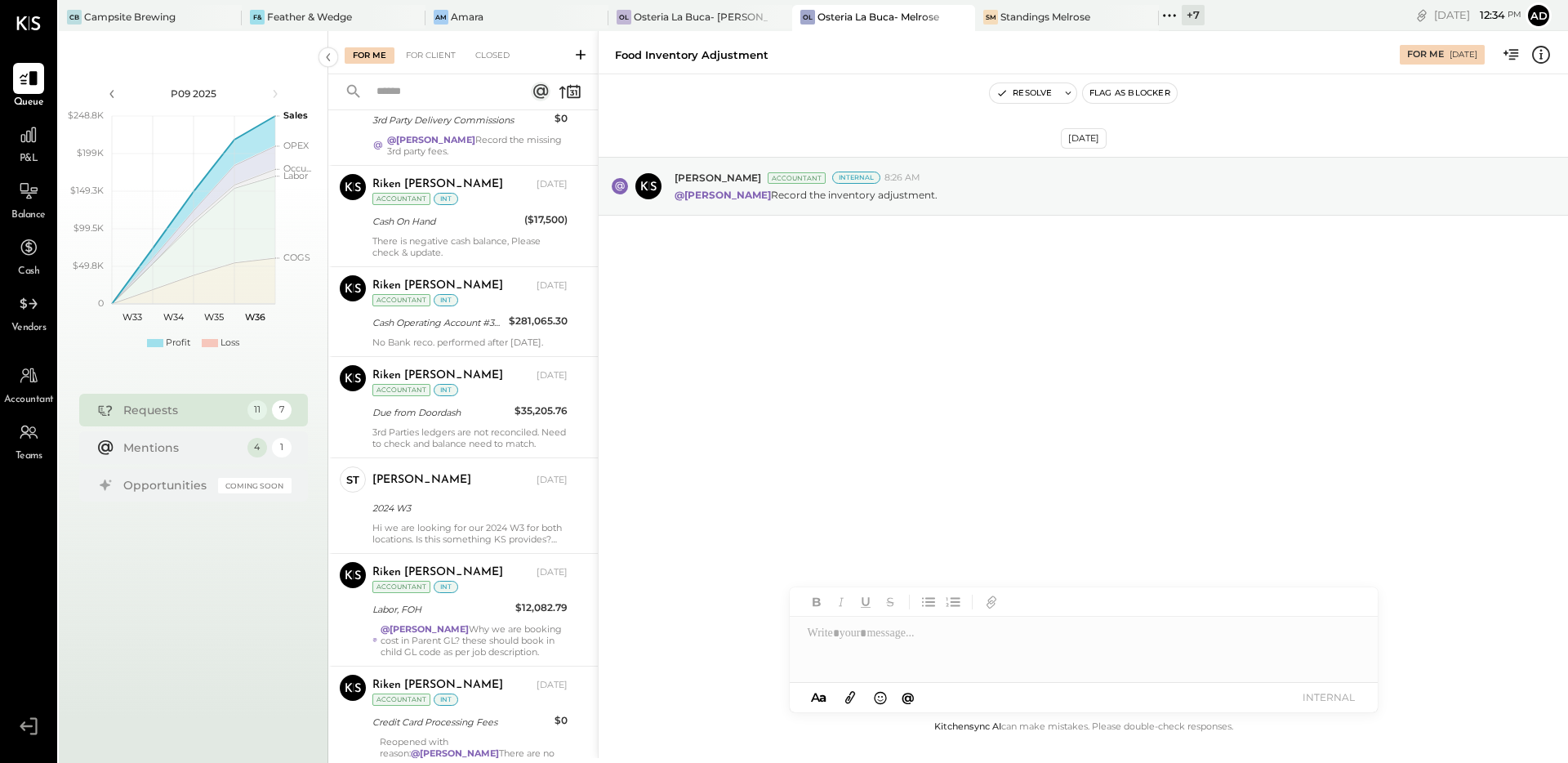
scroll to position [280, 0]
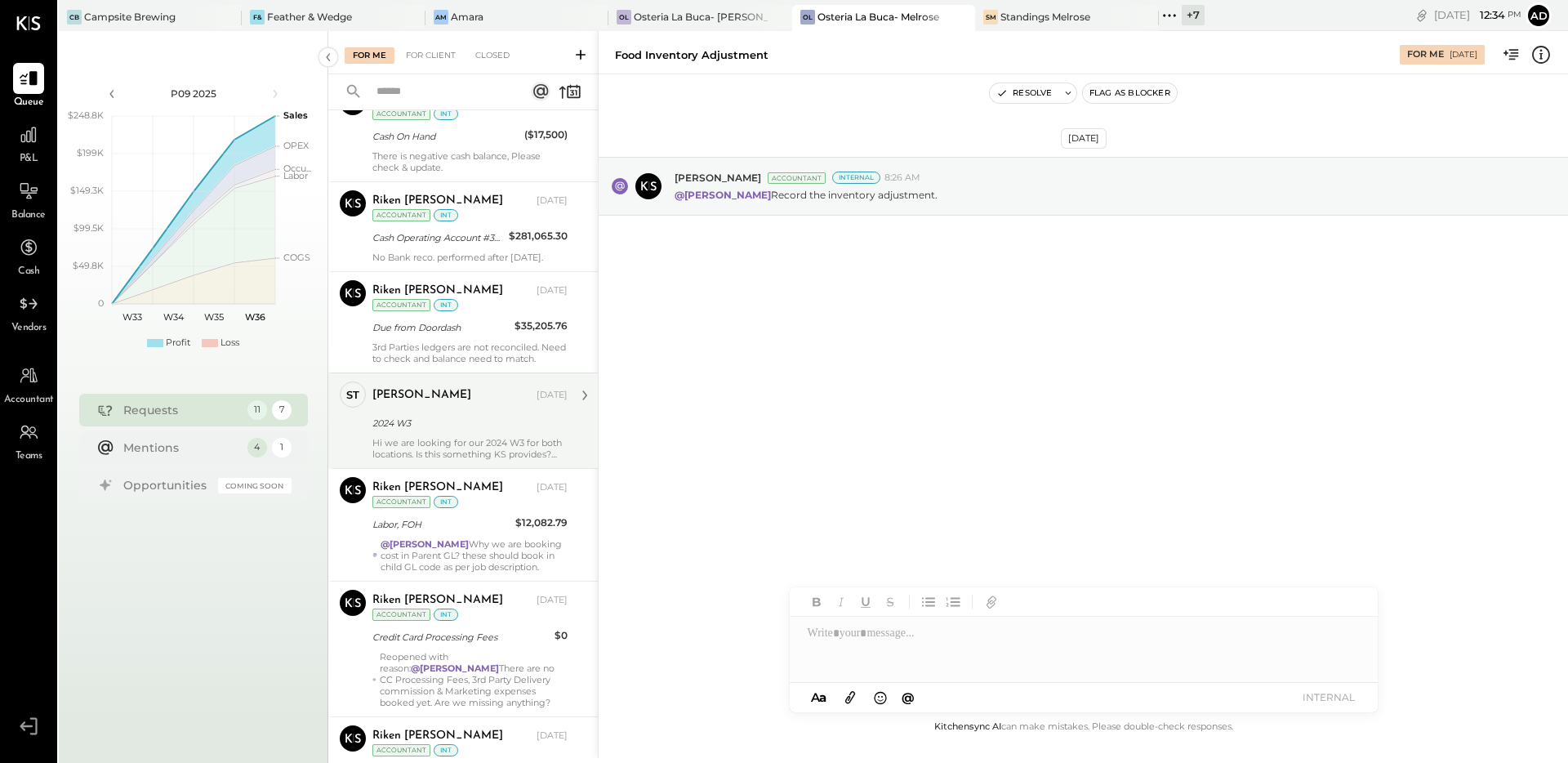
click at [432, 426] on div "2024 W3" at bounding box center [467, 423] width 191 height 16
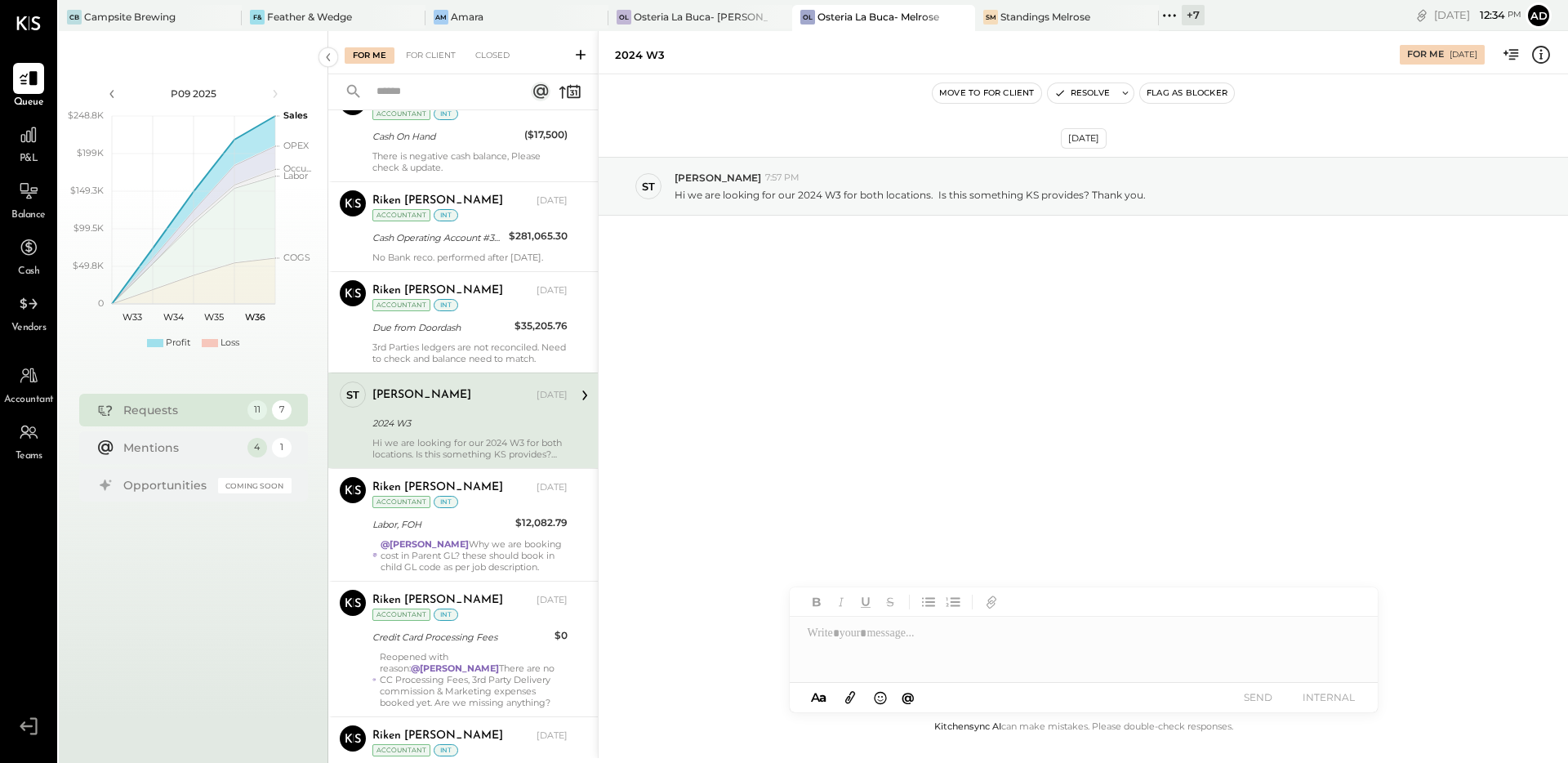
click at [1176, 321] on div "Aug 28th, 2025 st stephen 7:57 PM Hi we are looking for our 2024 W3 for both lo…" at bounding box center [1083, 226] width 969 height 223
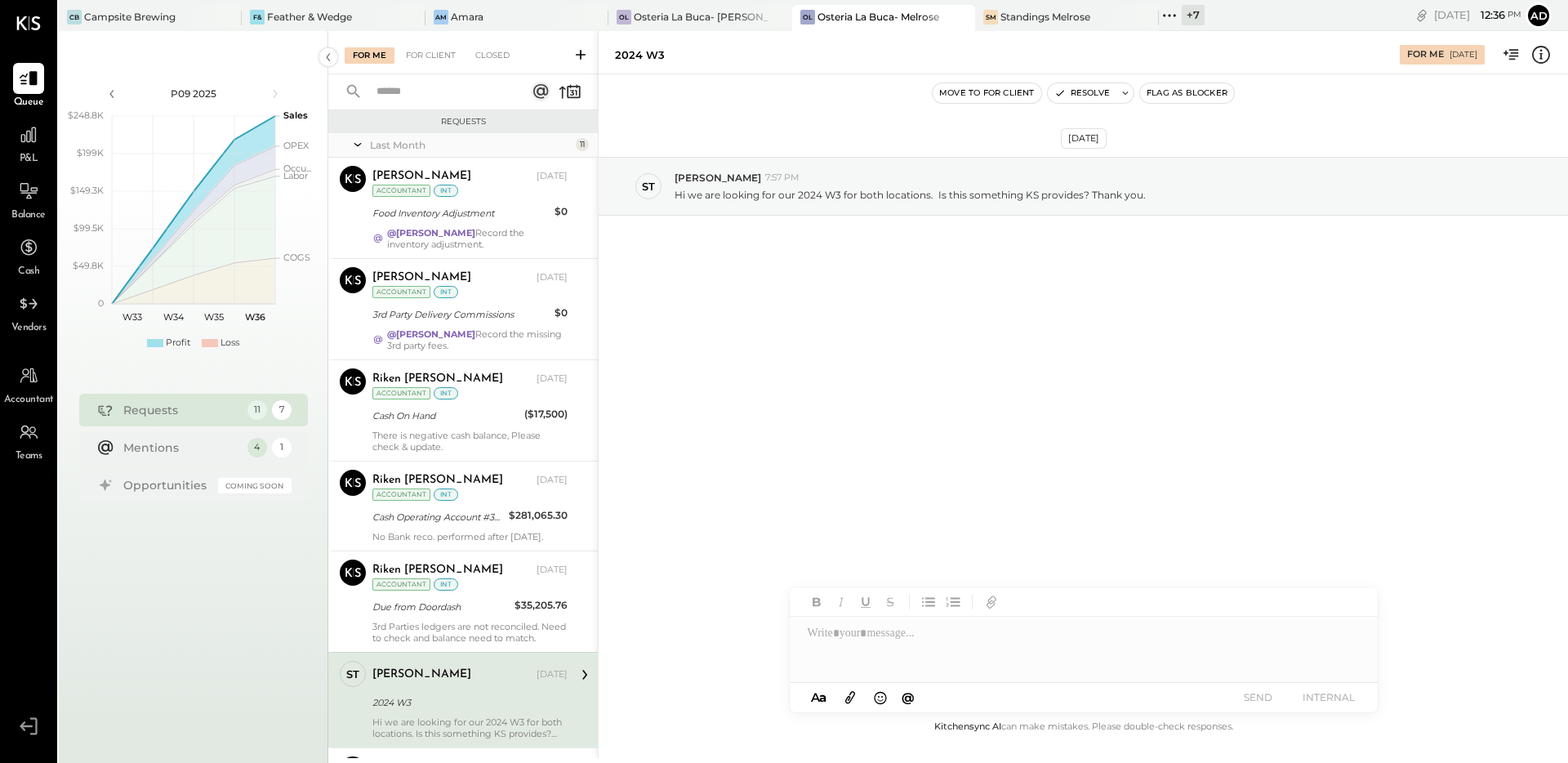
scroll to position [599, 0]
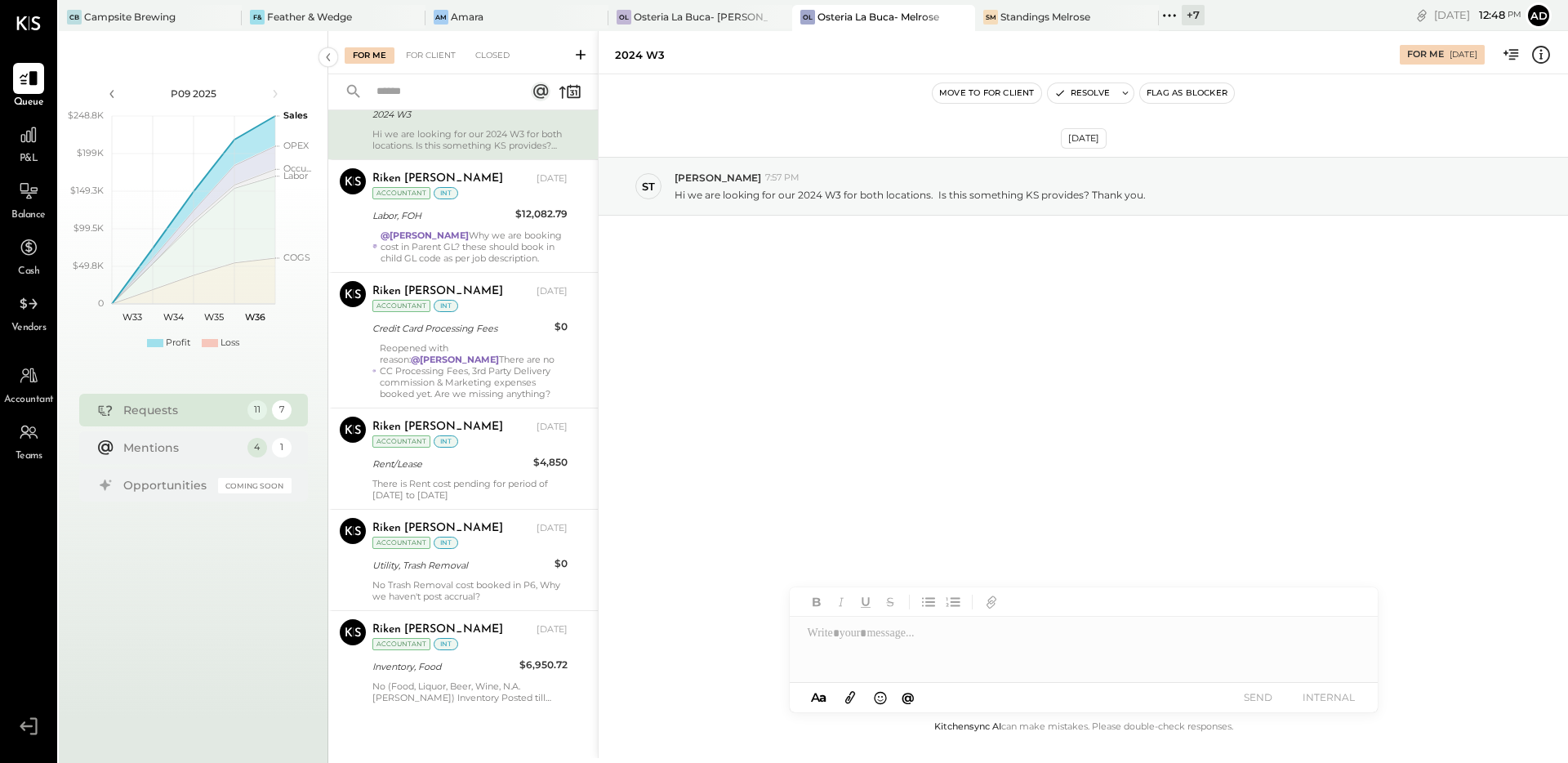
click at [851, 698] on icon at bounding box center [849, 698] width 18 height 19
click at [852, 697] on icon at bounding box center [849, 698] width 18 height 19
click at [968, 582] on div at bounding box center [1083, 588] width 588 height 65
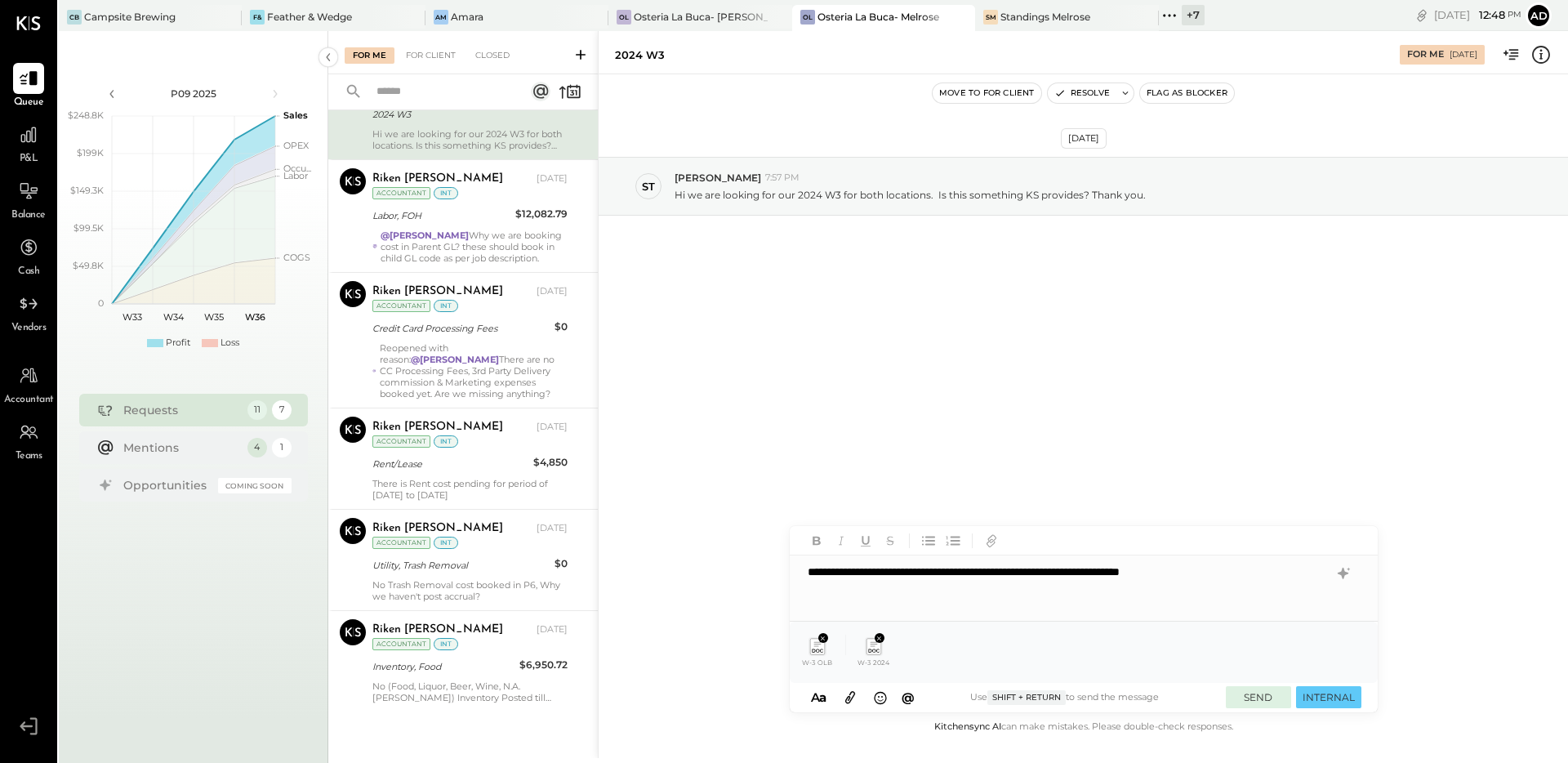
click at [1243, 700] on button "SEND" at bounding box center [1259, 698] width 65 height 22
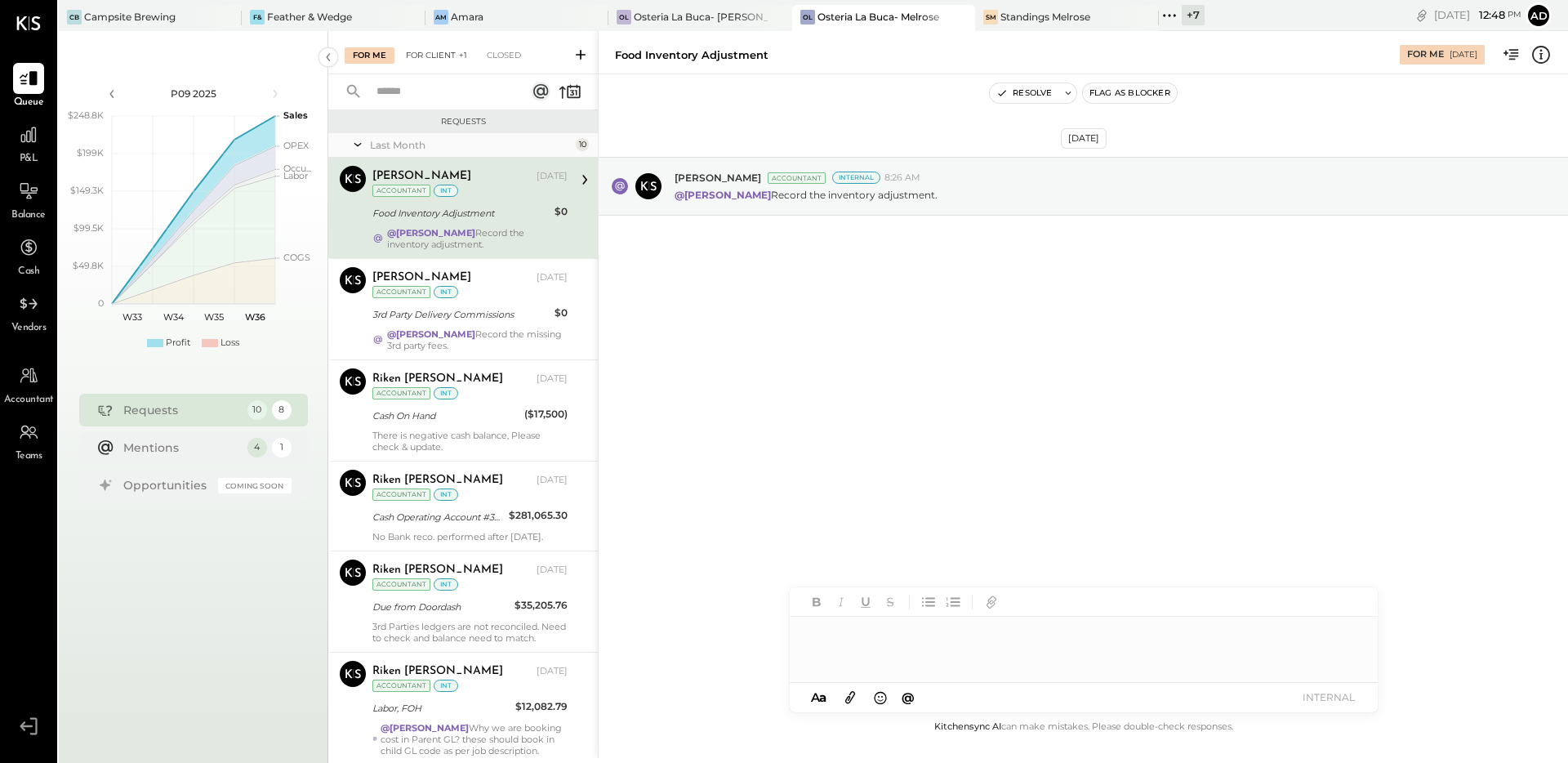
click at [452, 63] on div "For Client +1" at bounding box center [436, 55] width 78 height 16
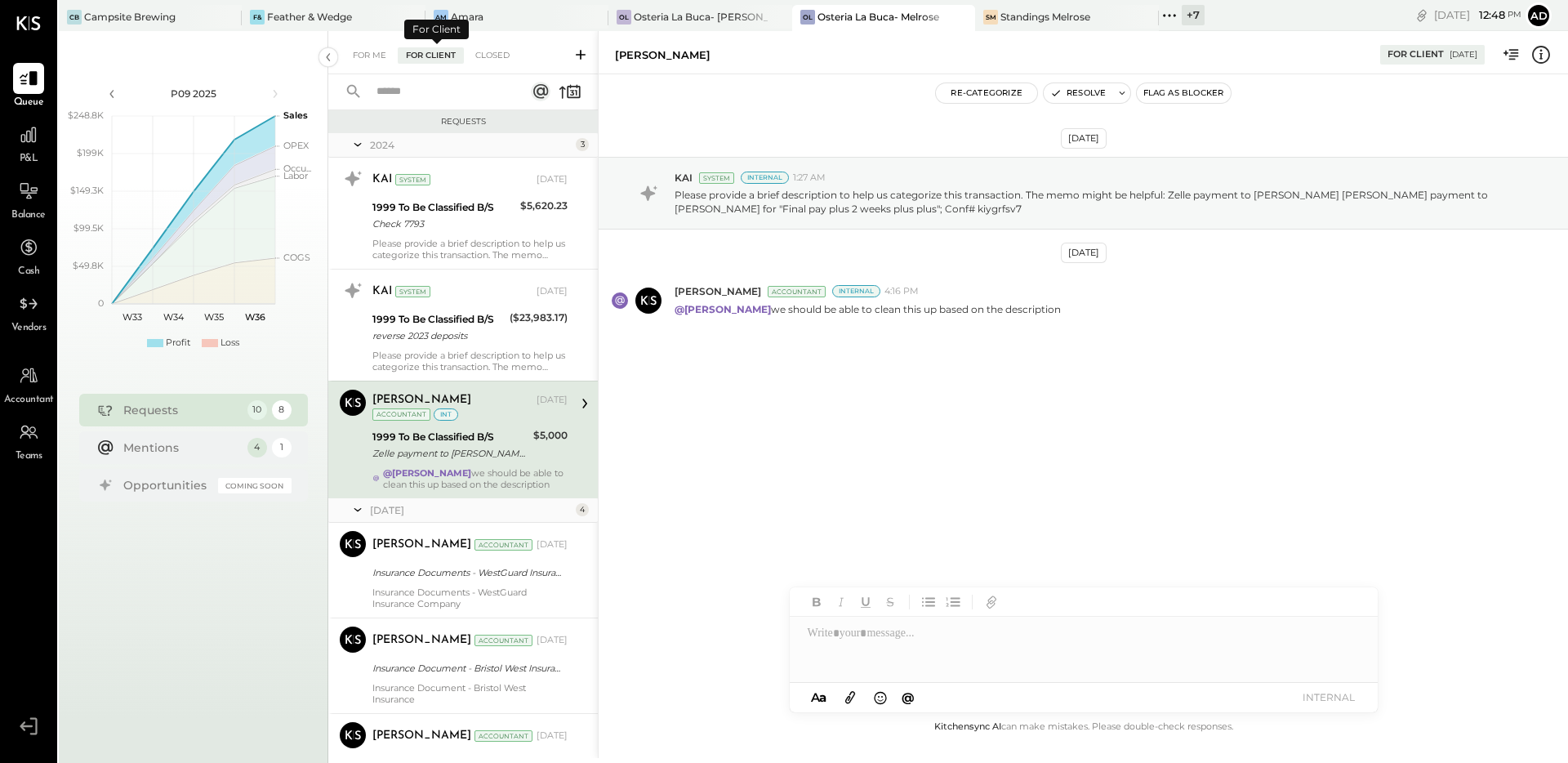
scroll to position [9, 0]
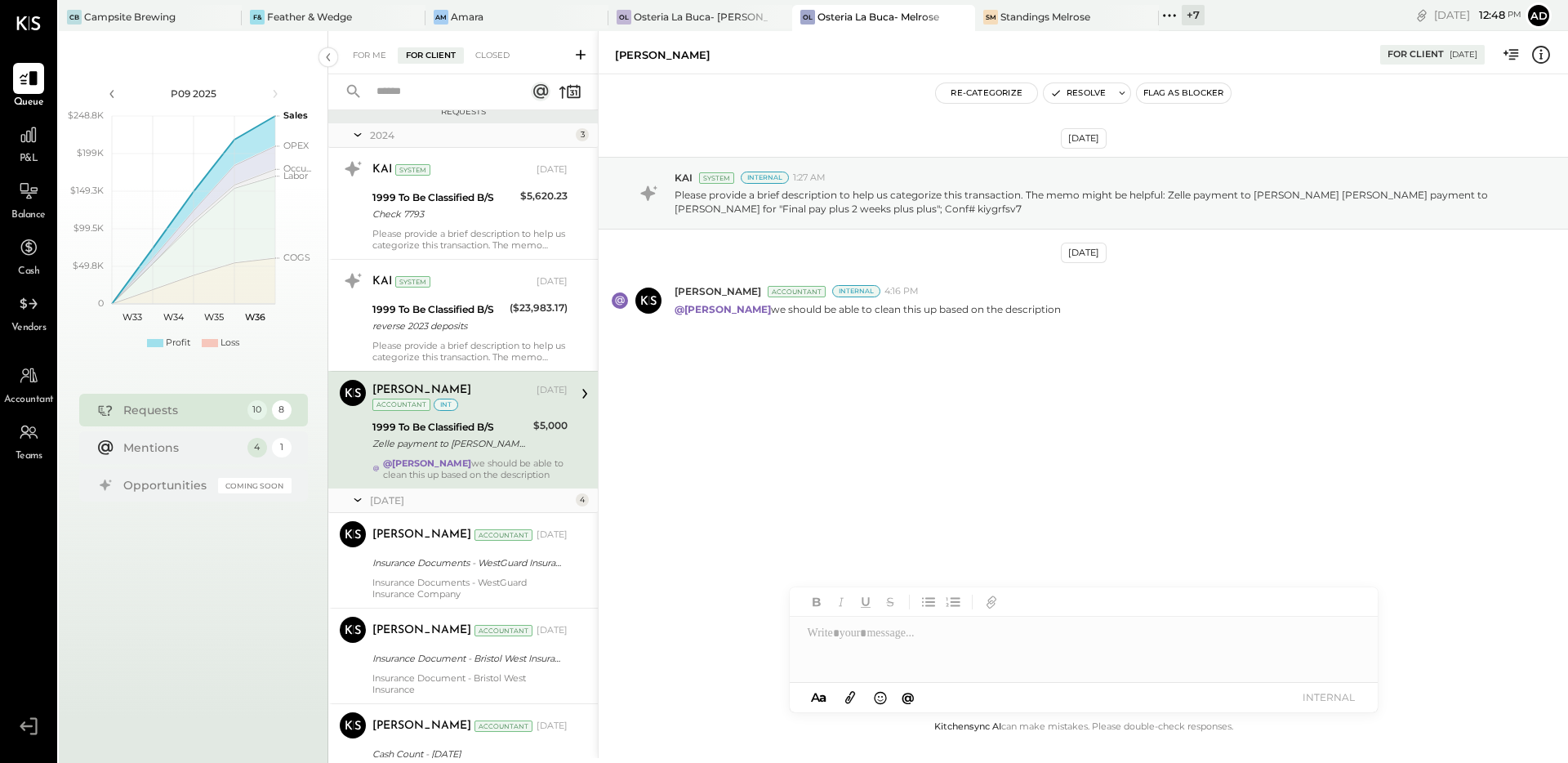
click at [806, 409] on div "Sep 4th, 2024 KAI System Internal 1:27 AM Please provide a brief description to…" at bounding box center [1083, 283] width 969 height 337
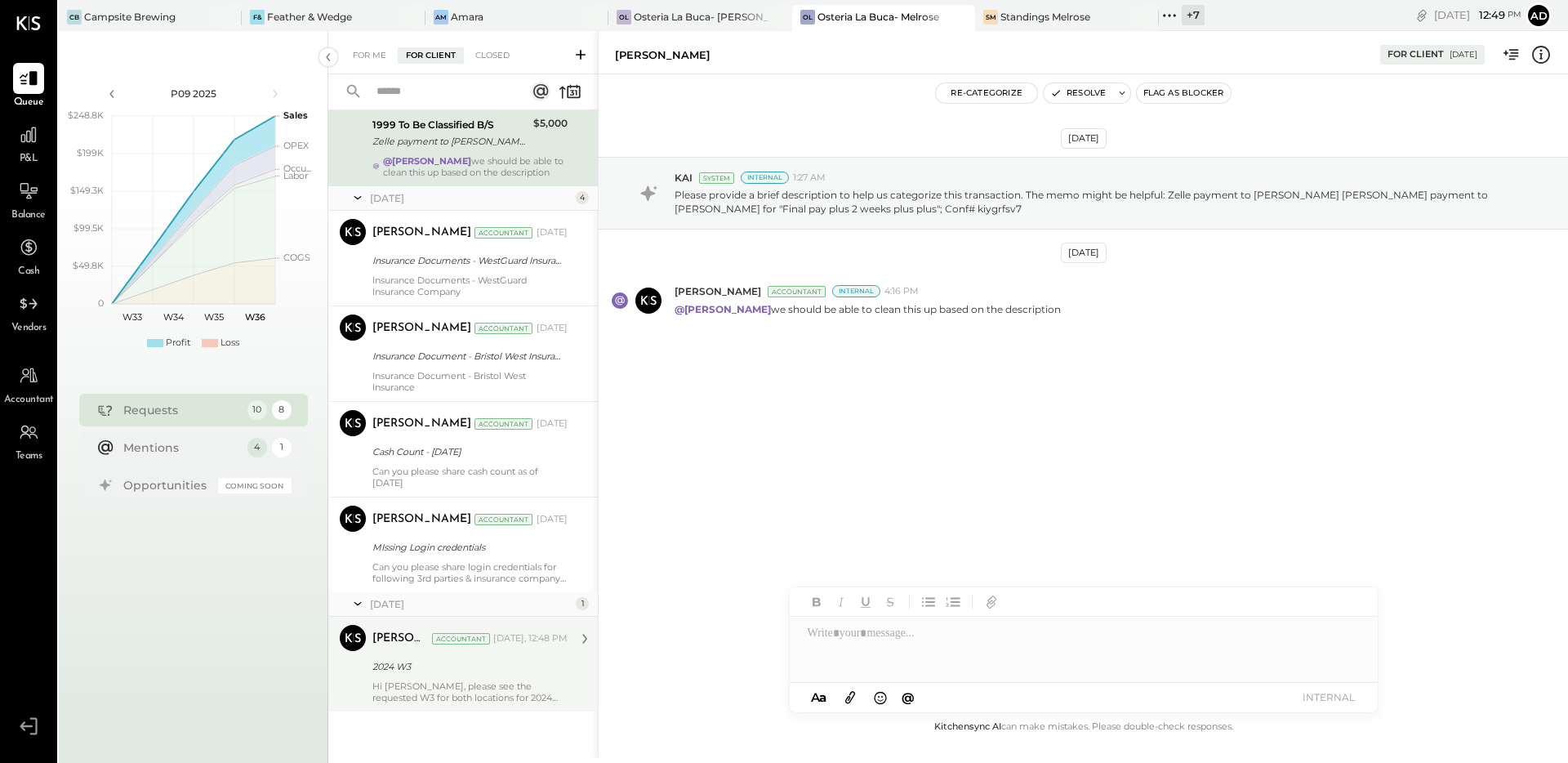
click at [479, 673] on div "2024 W3" at bounding box center [467, 666] width 191 height 16
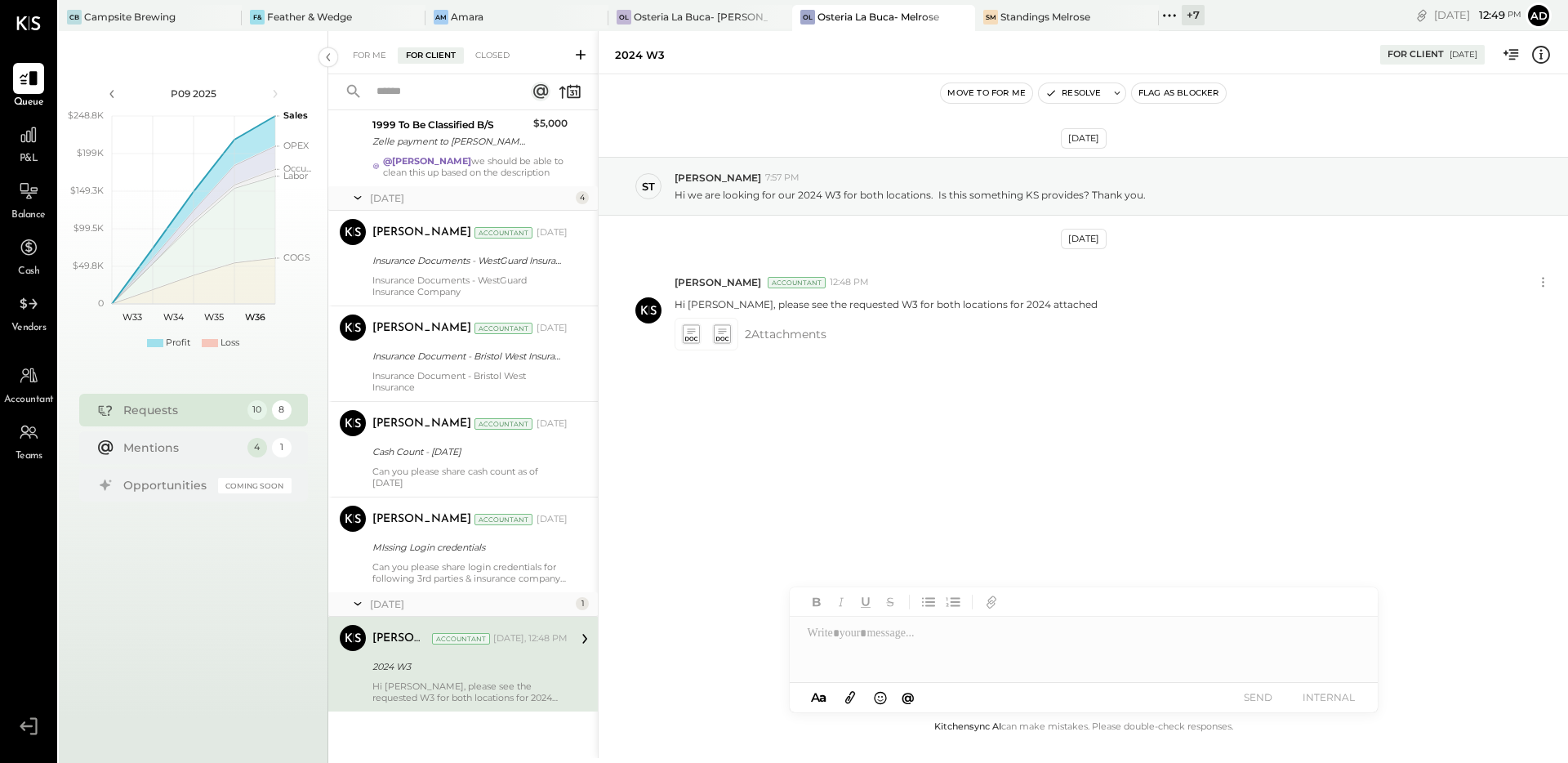
click at [799, 412] on div "Aug 28th, 2025 st stephen 7:57 PM Hi we are looking for our 2024 W3 for both lo…" at bounding box center [1083, 300] width 969 height 371
click at [1060, 98] on button "Resolve" at bounding box center [1073, 93] width 68 height 20
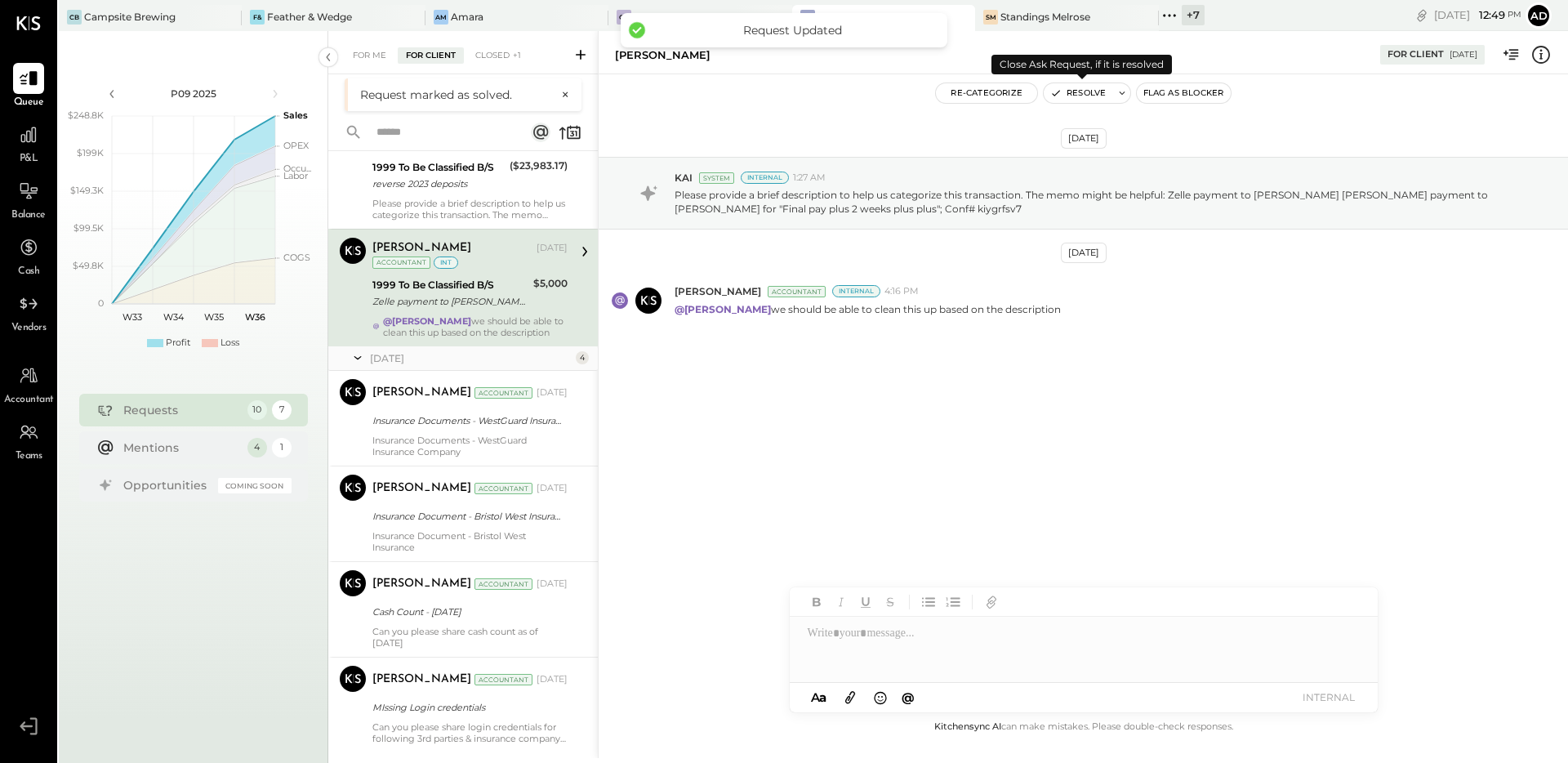
scroll to position [9, 0]
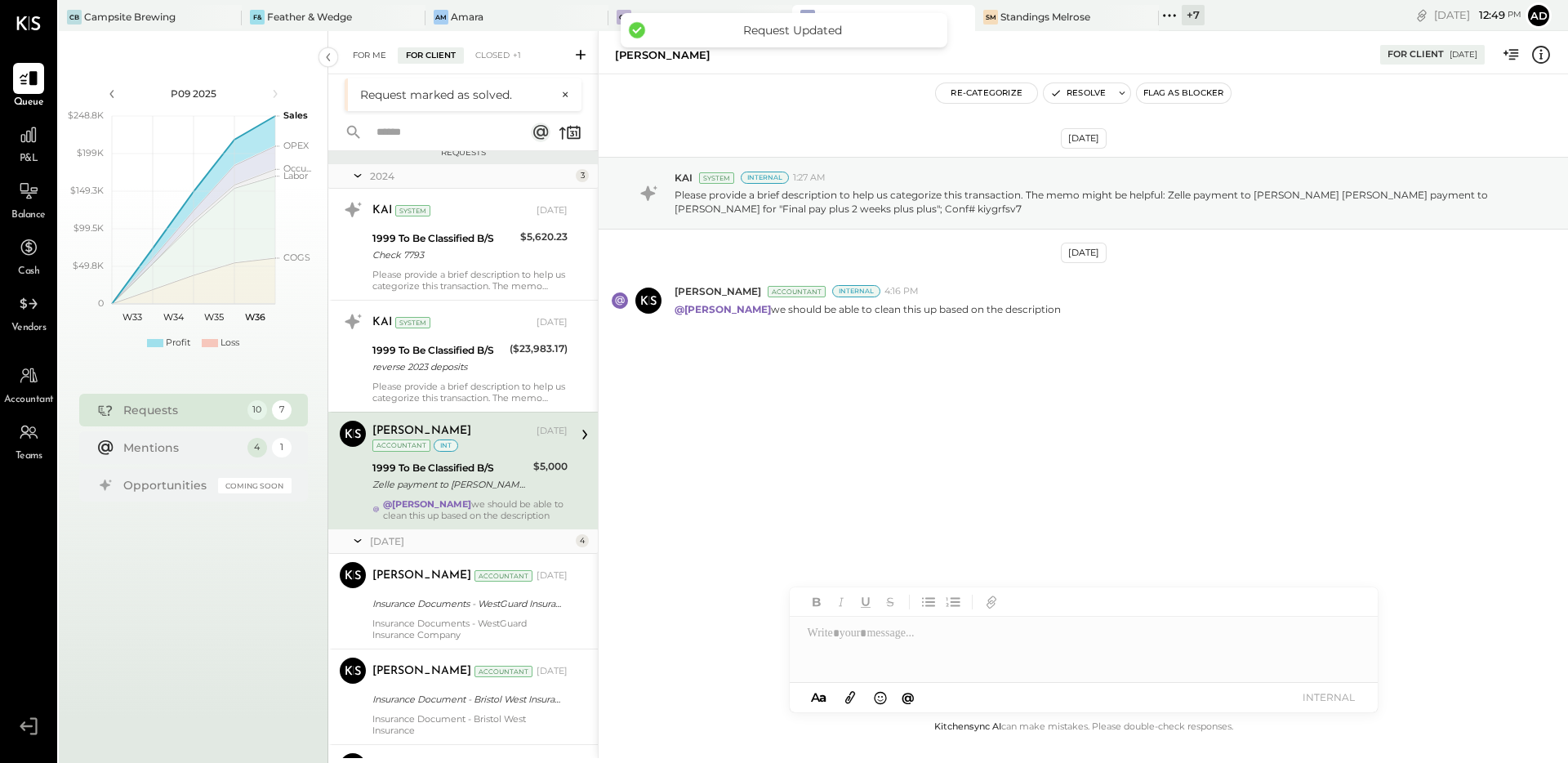
click at [374, 55] on div "For Me" at bounding box center [369, 55] width 50 height 16
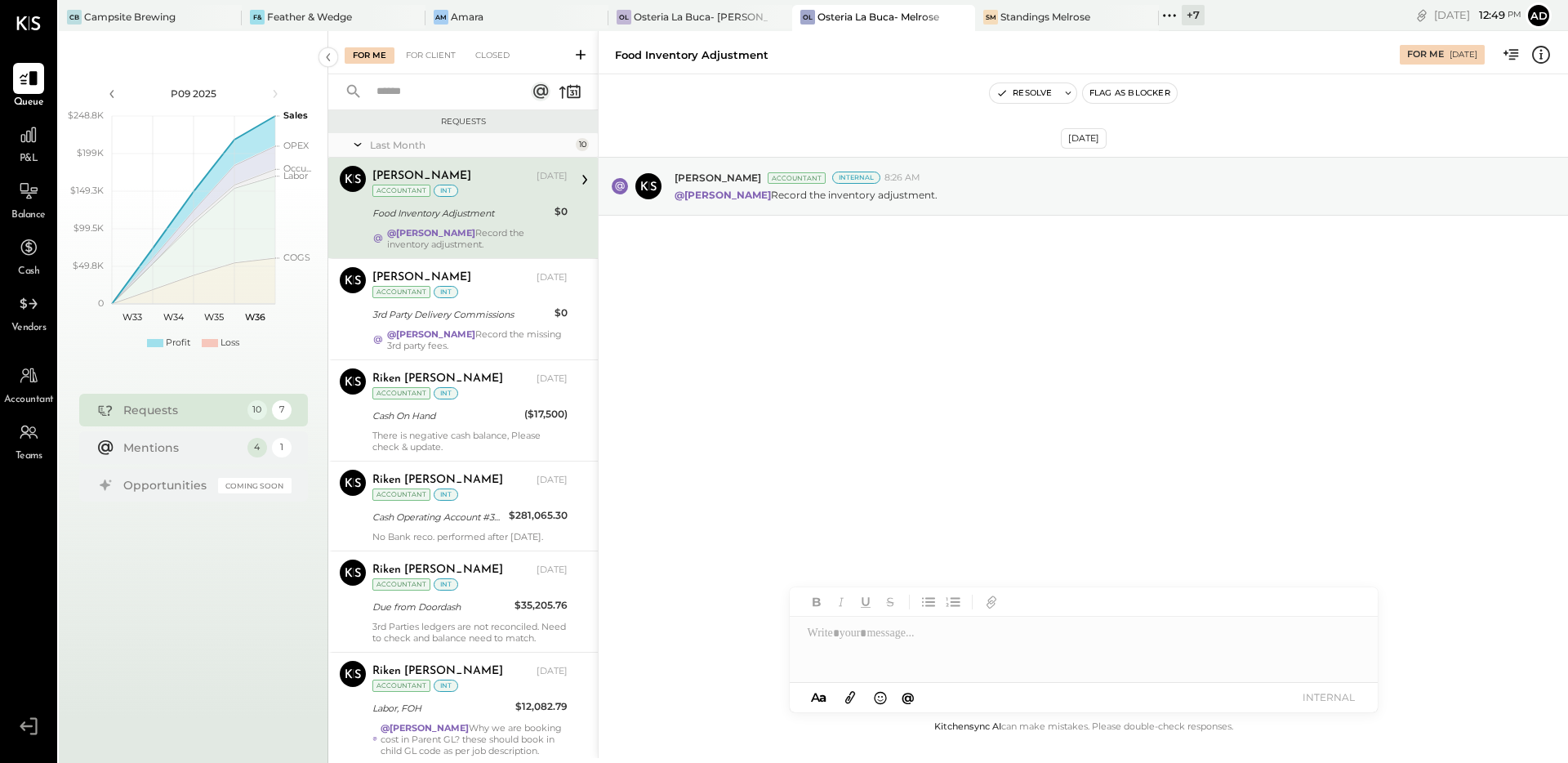
click at [771, 332] on div "Aug 18th, 2025 Joseph Shin Accountant Internal 8:26 AM @Adolfo Rodriguez Record…" at bounding box center [1083, 226] width 969 height 223
click at [862, 387] on div "Aug 18th, 2025 Joseph Shin Accountant Internal 8:26 AM @Adolfo Rodriguez Record…" at bounding box center [1083, 396] width 969 height 643
click at [478, 59] on div "Closed" at bounding box center [492, 55] width 50 height 16
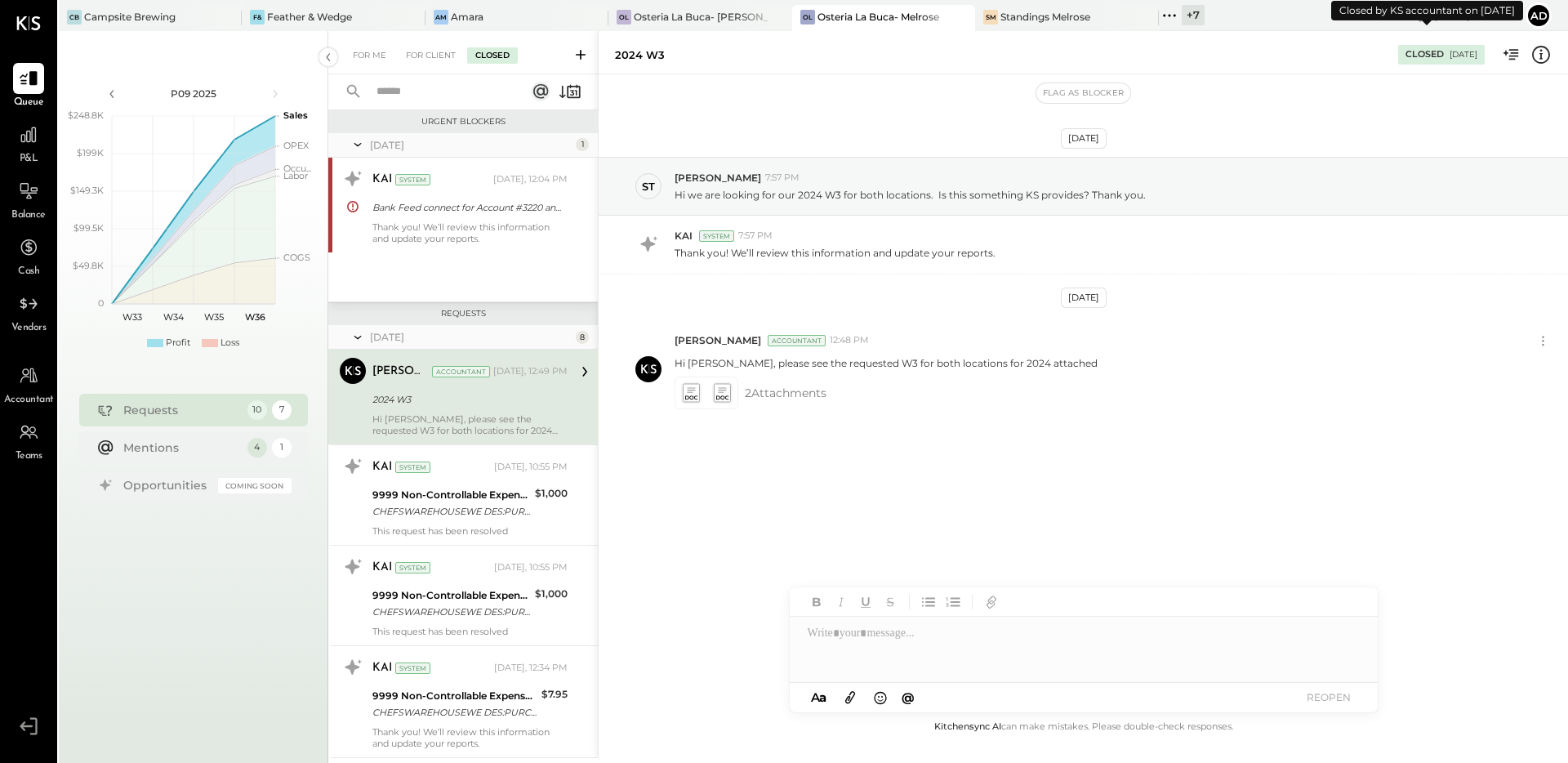
click at [1449, 58] on div "09/05/2025" at bounding box center [1463, 54] width 28 height 11
click at [1399, 651] on div "Aug 28th, 2025 st stephen 7:57 PM Hi we are looking for our 2024 W3 for both lo…" at bounding box center [1083, 396] width 969 height 643
click at [1339, 703] on button "REOPEN" at bounding box center [1329, 698] width 65 height 22
click at [886, 641] on div at bounding box center [1083, 650] width 588 height 65
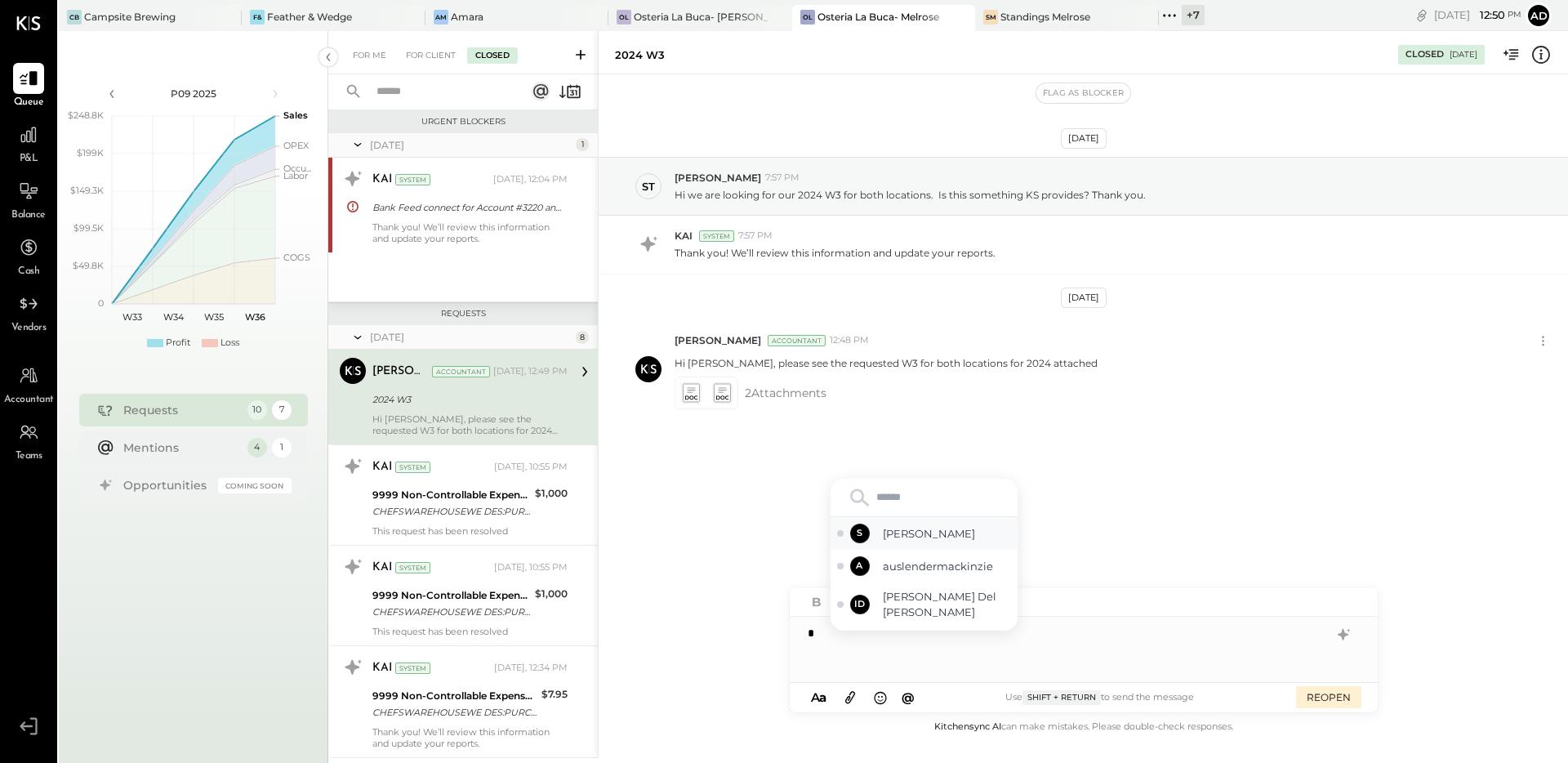
click at [885, 533] on span "[PERSON_NAME]" at bounding box center [947, 534] width 128 height 16
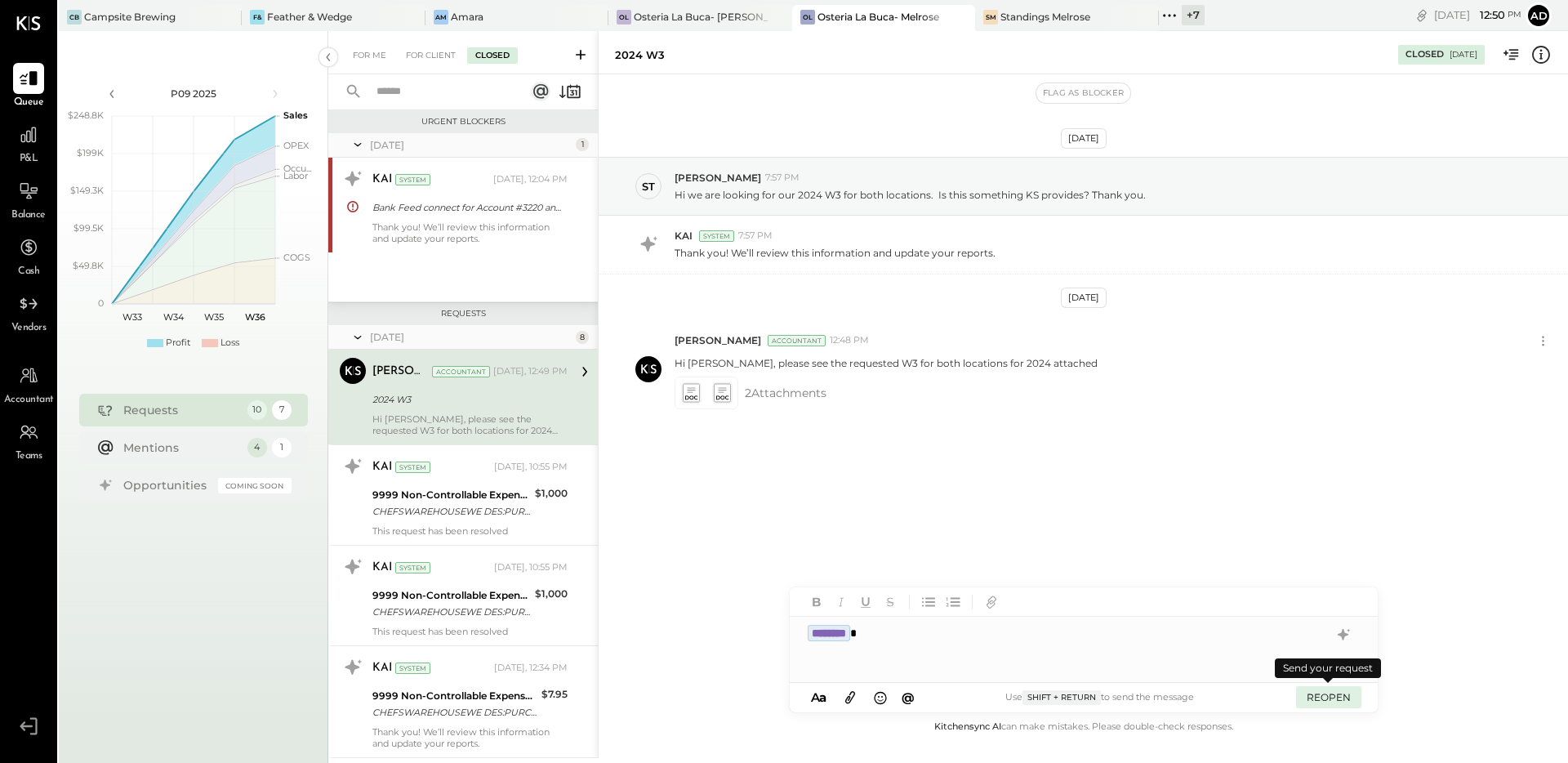
click at [1332, 697] on button "REOPEN" at bounding box center [1329, 698] width 65 height 22
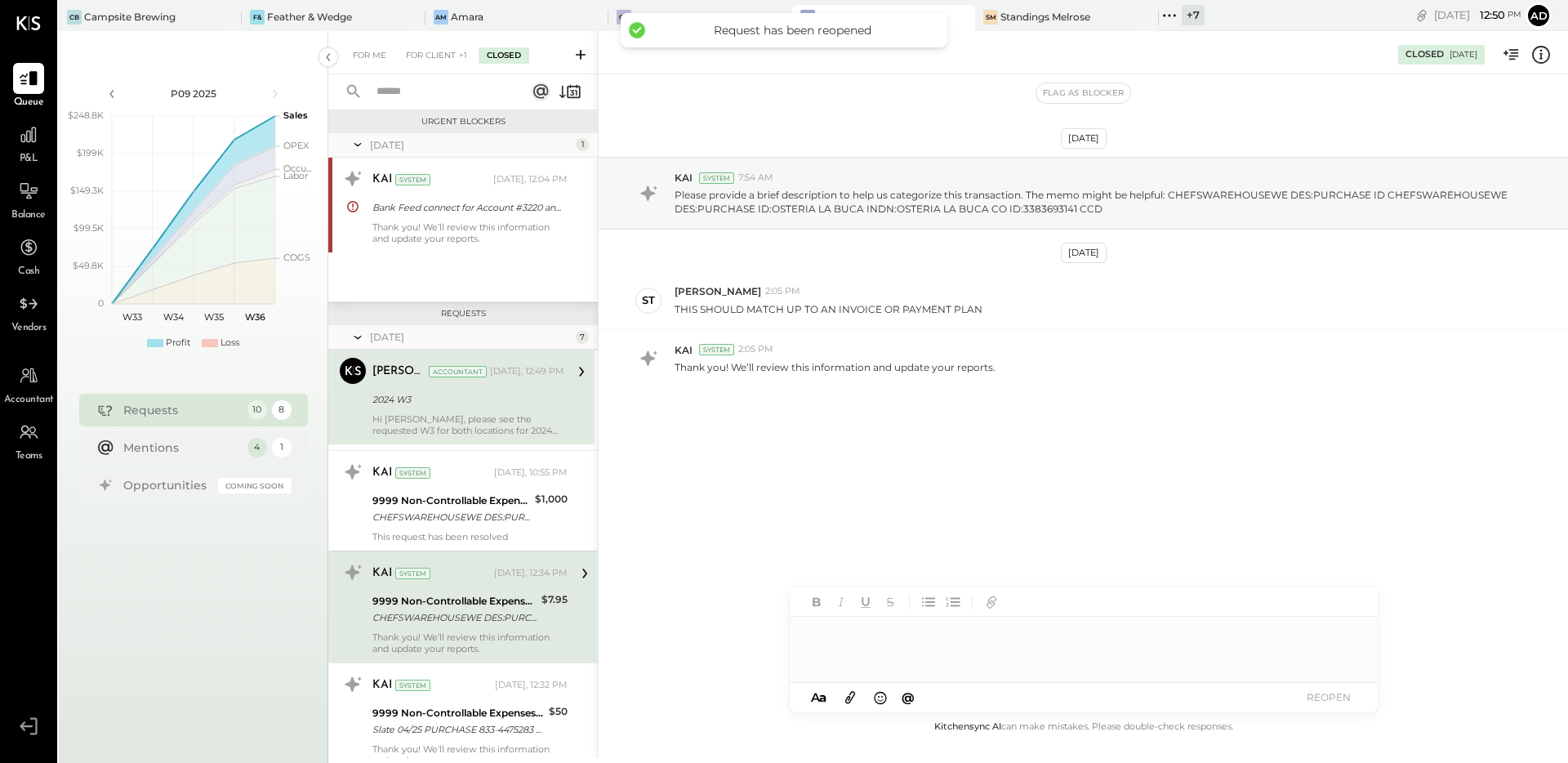
scroll to position [193, 0]
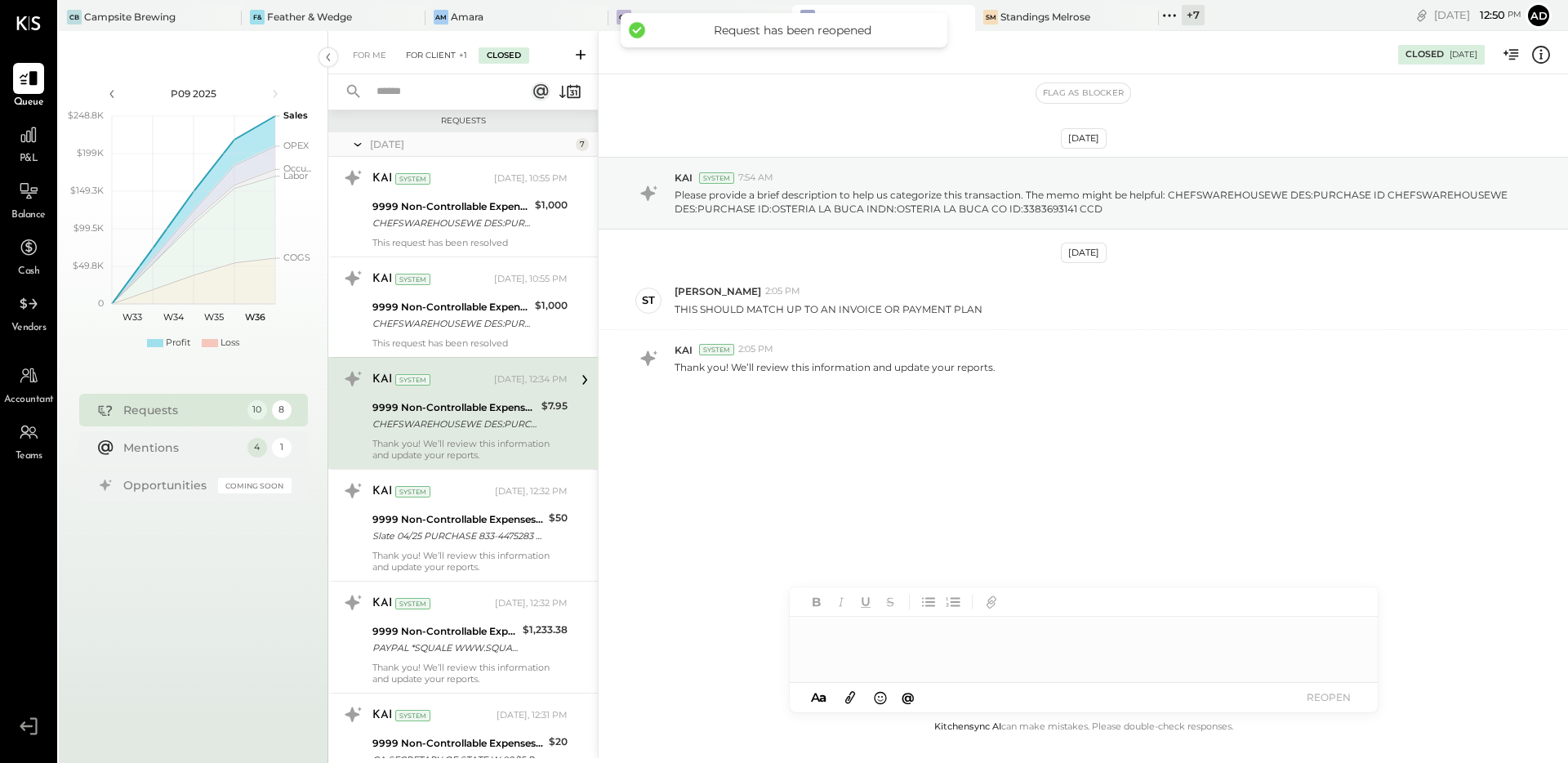
click at [409, 55] on div "For Client +1" at bounding box center [436, 55] width 78 height 16
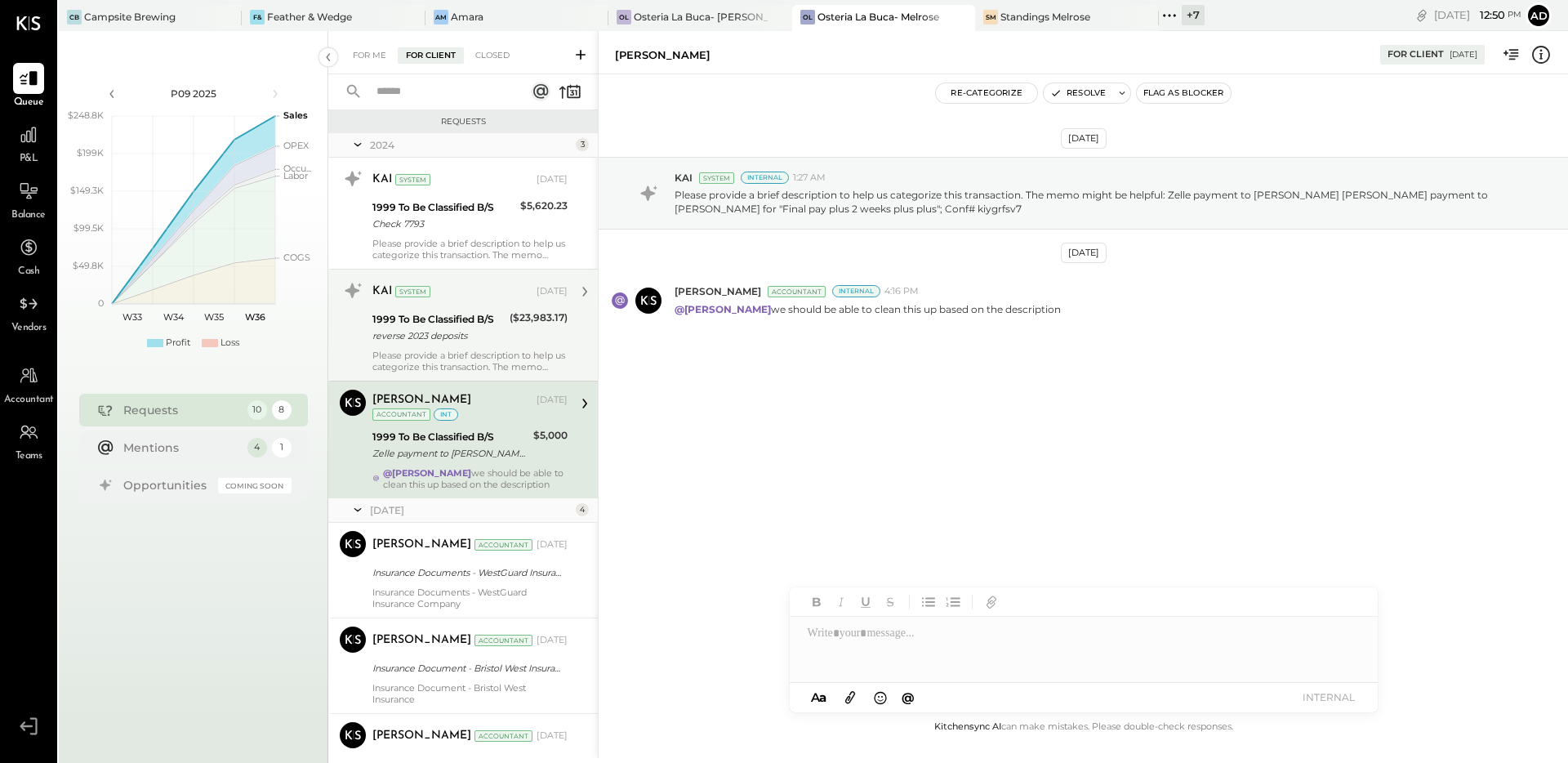
scroll to position [315, 0]
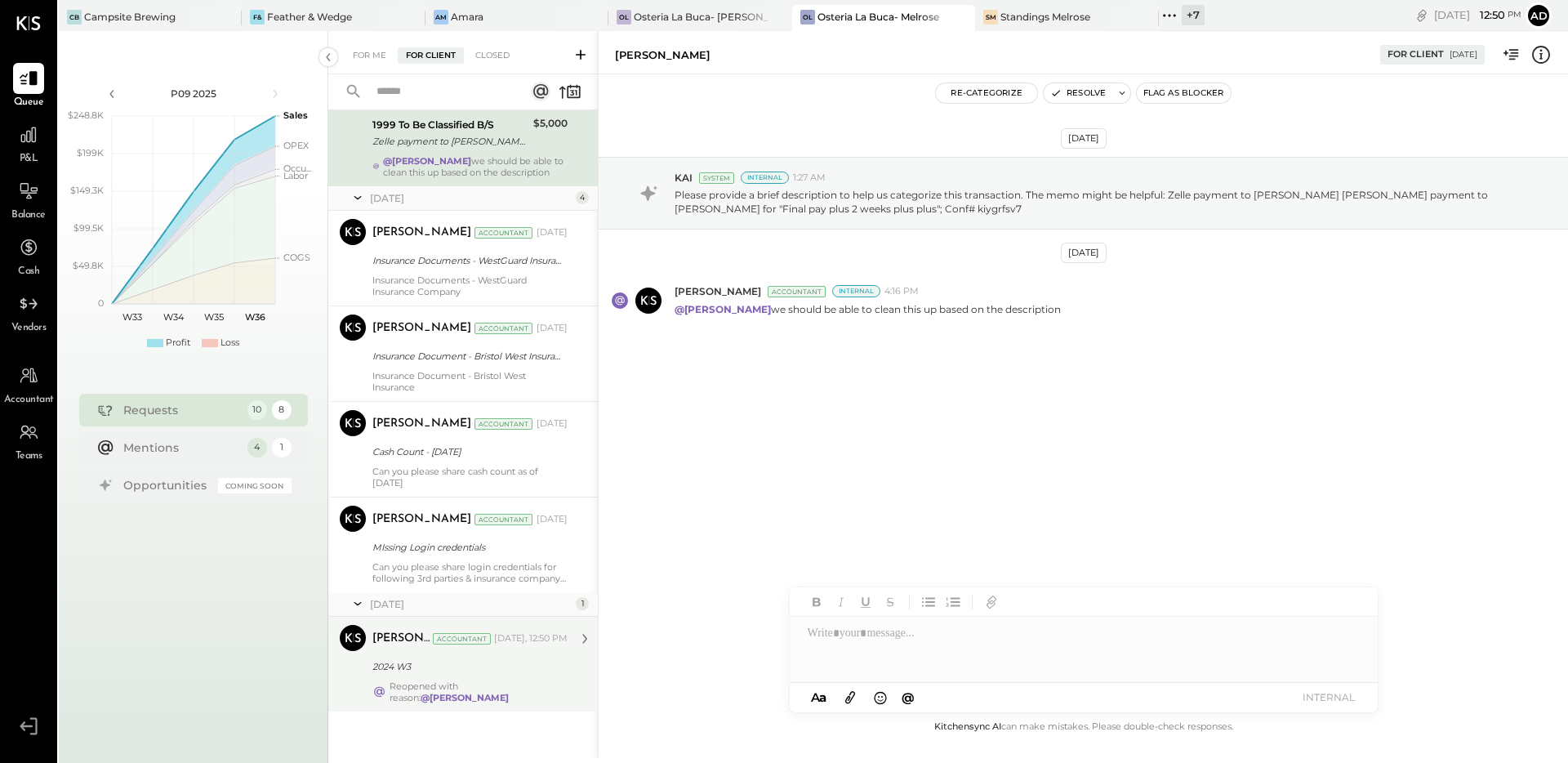
click at [398, 669] on div "2024 W3" at bounding box center [467, 666] width 191 height 16
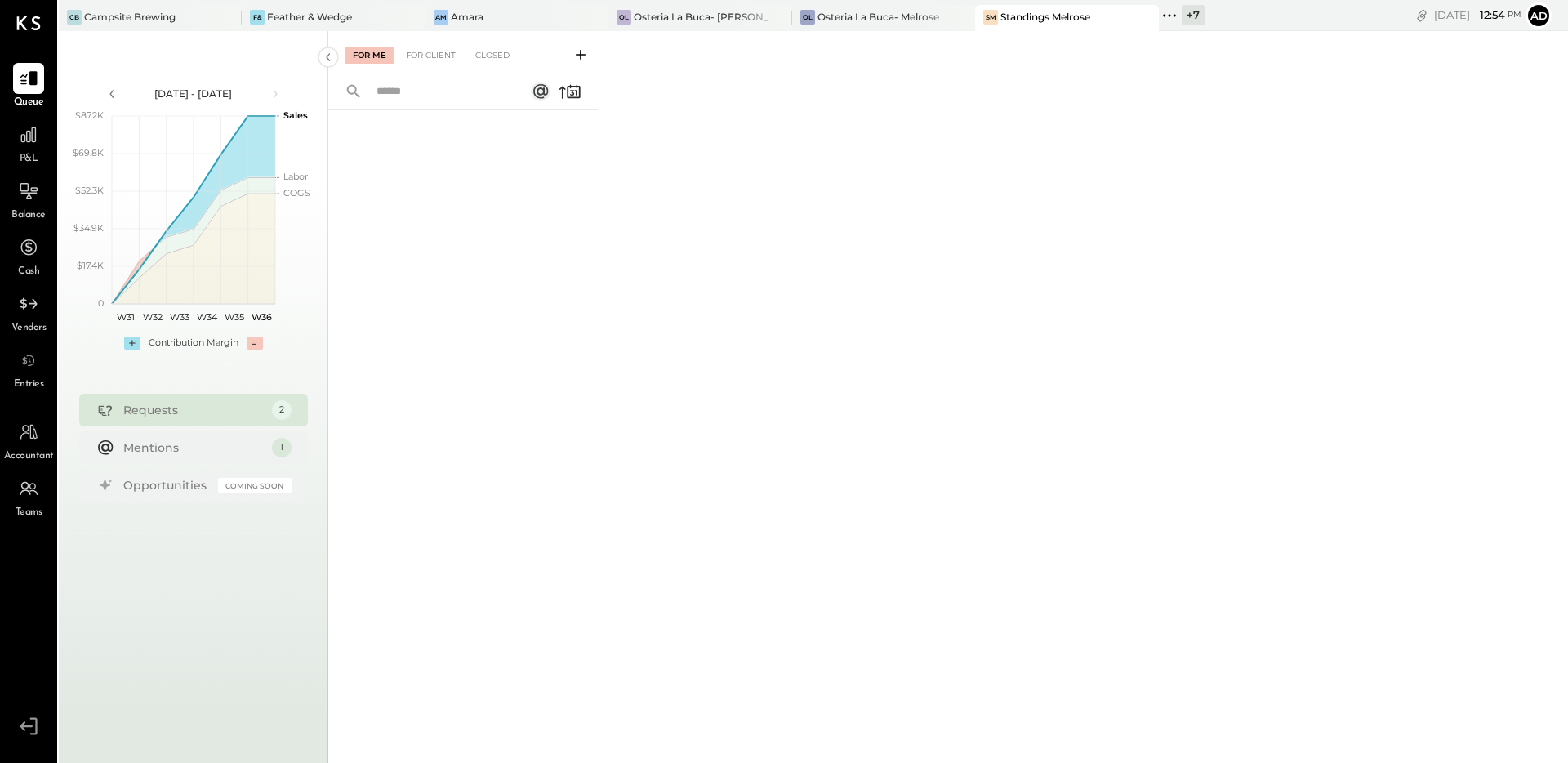
click at [1012, 22] on div "Standings Melrose" at bounding box center [1046, 16] width 90 height 14
click at [720, 22] on div "Osteria La Buca- [PERSON_NAME][GEOGRAPHIC_DATA]" at bounding box center [700, 16] width 133 height 14
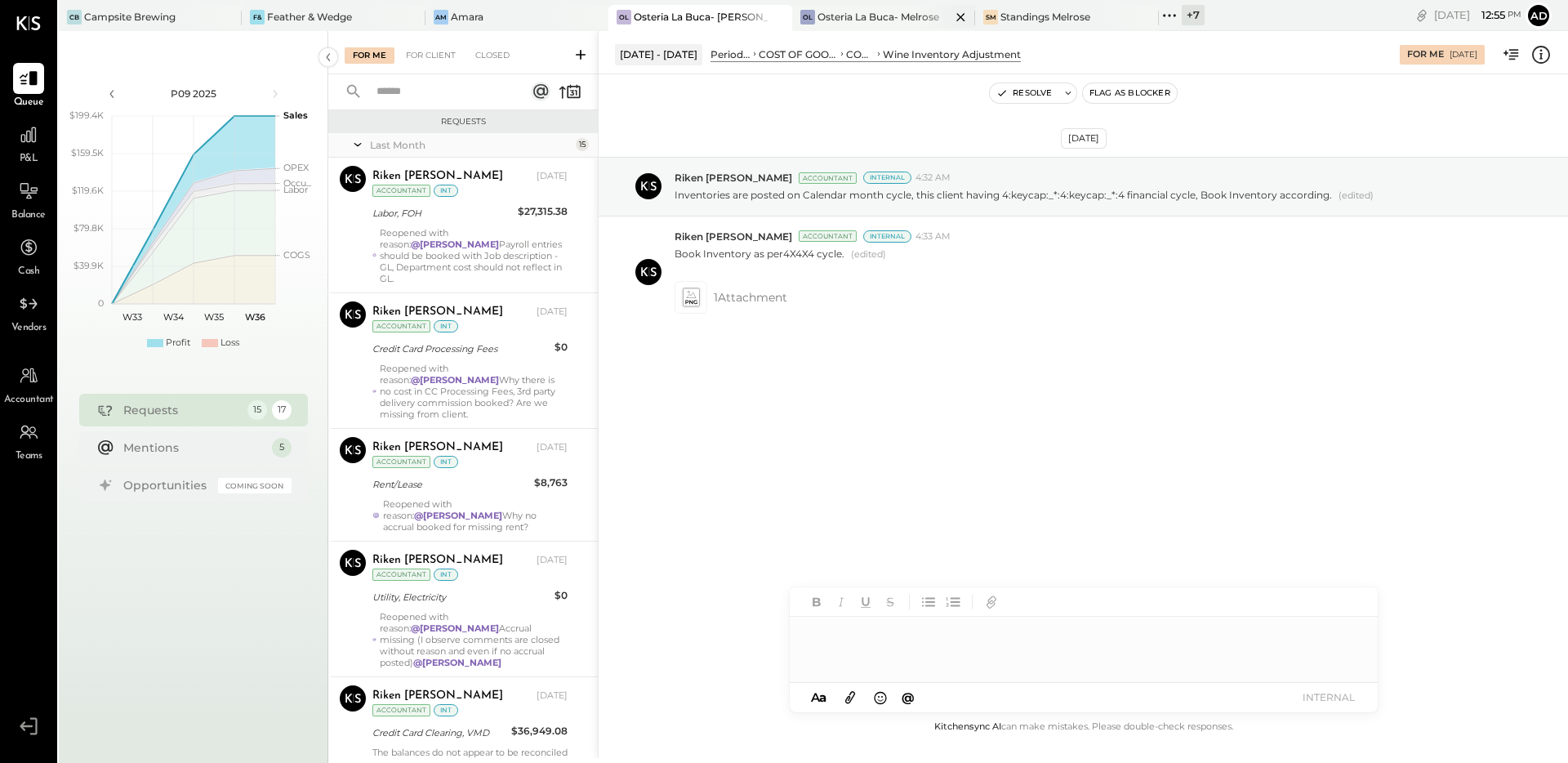
click at [825, 20] on div "Osteria La Buca- Melrose" at bounding box center [878, 16] width 121 height 14
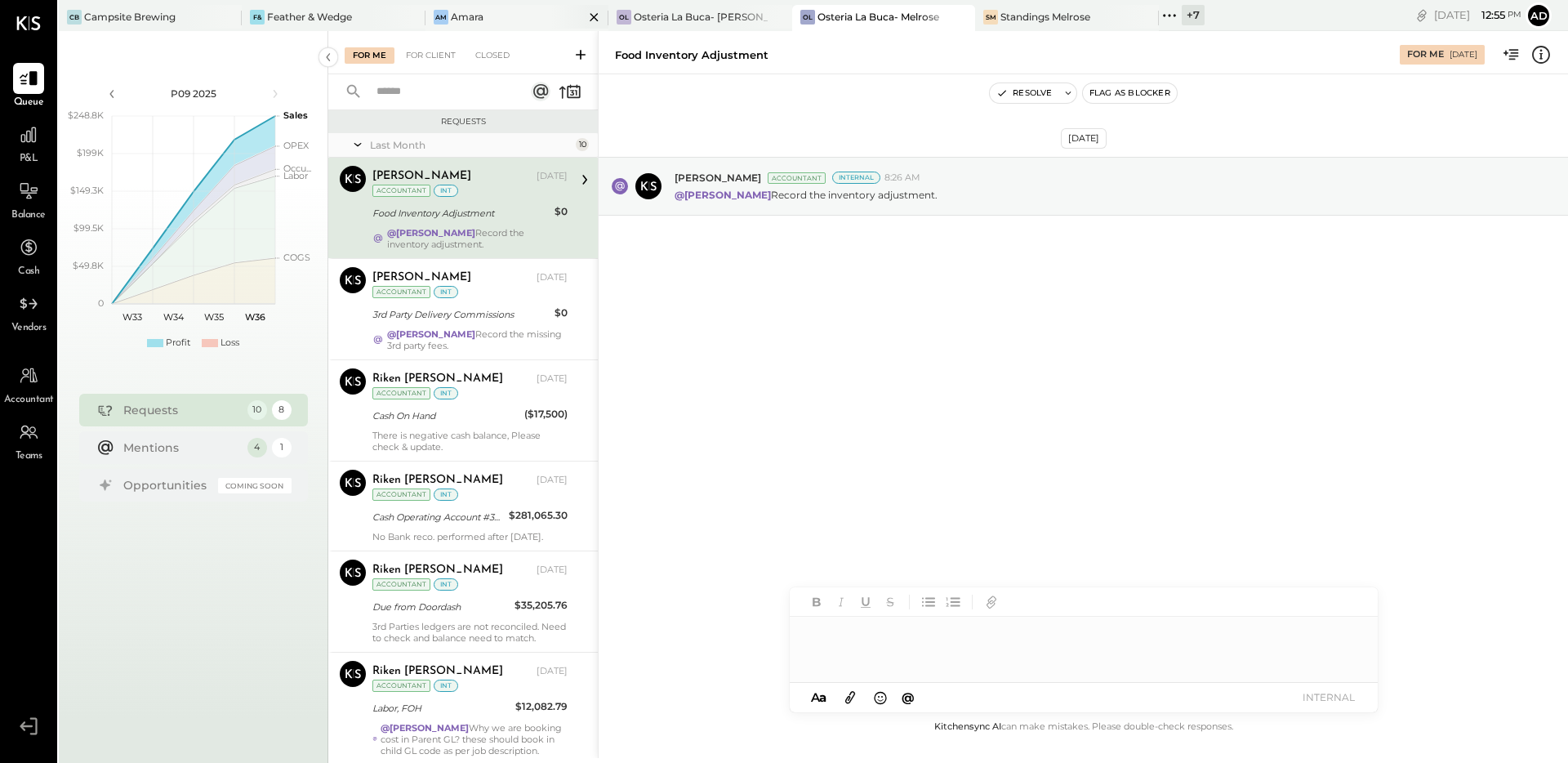
click at [510, 16] on div "Am Amara" at bounding box center [505, 17] width 159 height 15
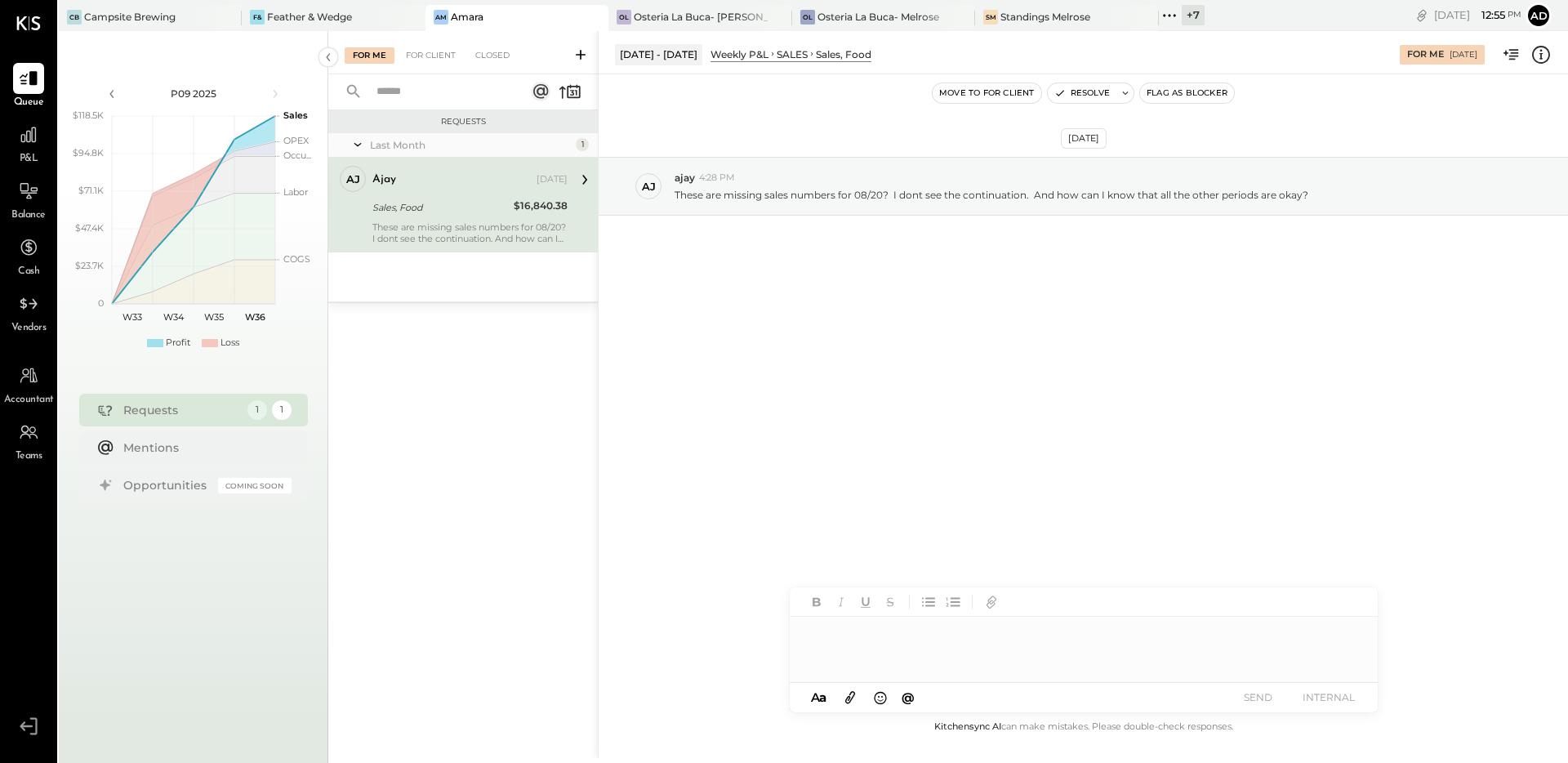
click at [1542, 53] on icon at bounding box center [1540, 53] width 3 height 1
click at [1033, 302] on div "For Me For Client Closed Requests Last Month 1 aj ajay Owner ajay [DATE] Sales,…" at bounding box center [948, 395] width 1240 height 727
